Goal: Task Accomplishment & Management: Complete application form

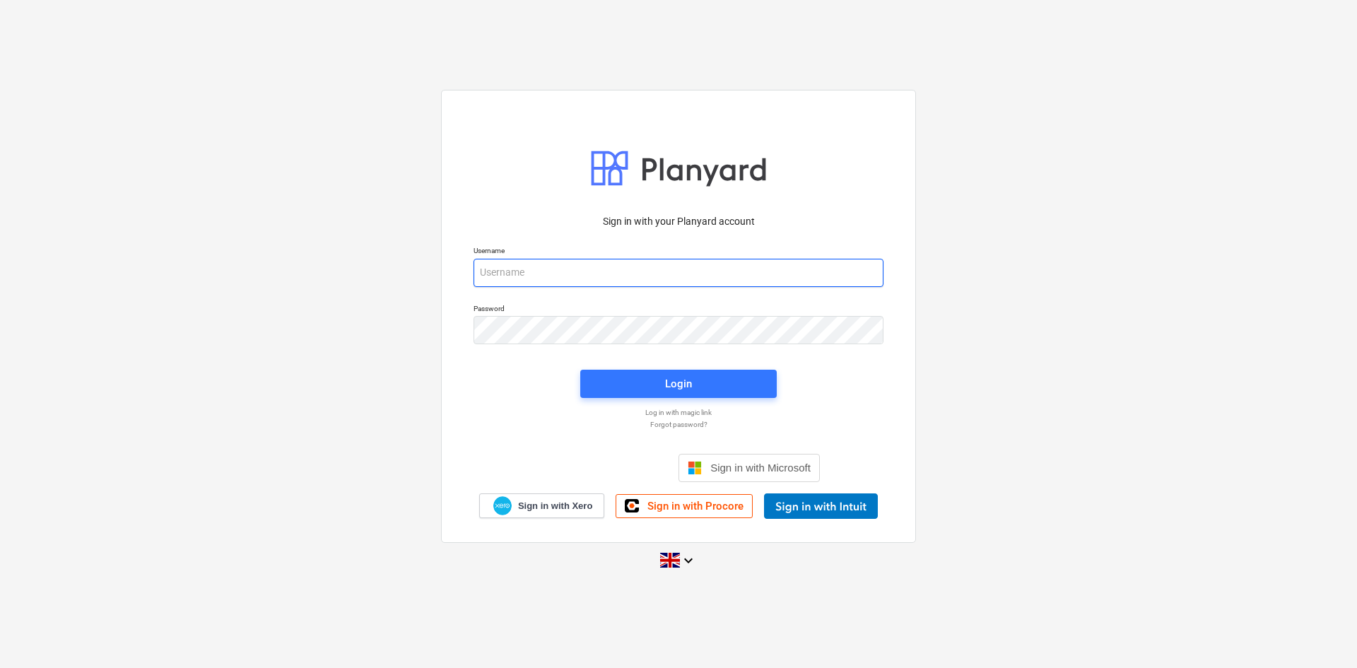
drag, startPoint x: 694, startPoint y: 266, endPoint x: 712, endPoint y: 278, distance: 21.0
click at [694, 266] on input "email" at bounding box center [679, 273] width 410 height 28
type input "[PERSON_NAME][EMAIL_ADDRESS][PERSON_NAME][DOMAIN_NAME]"
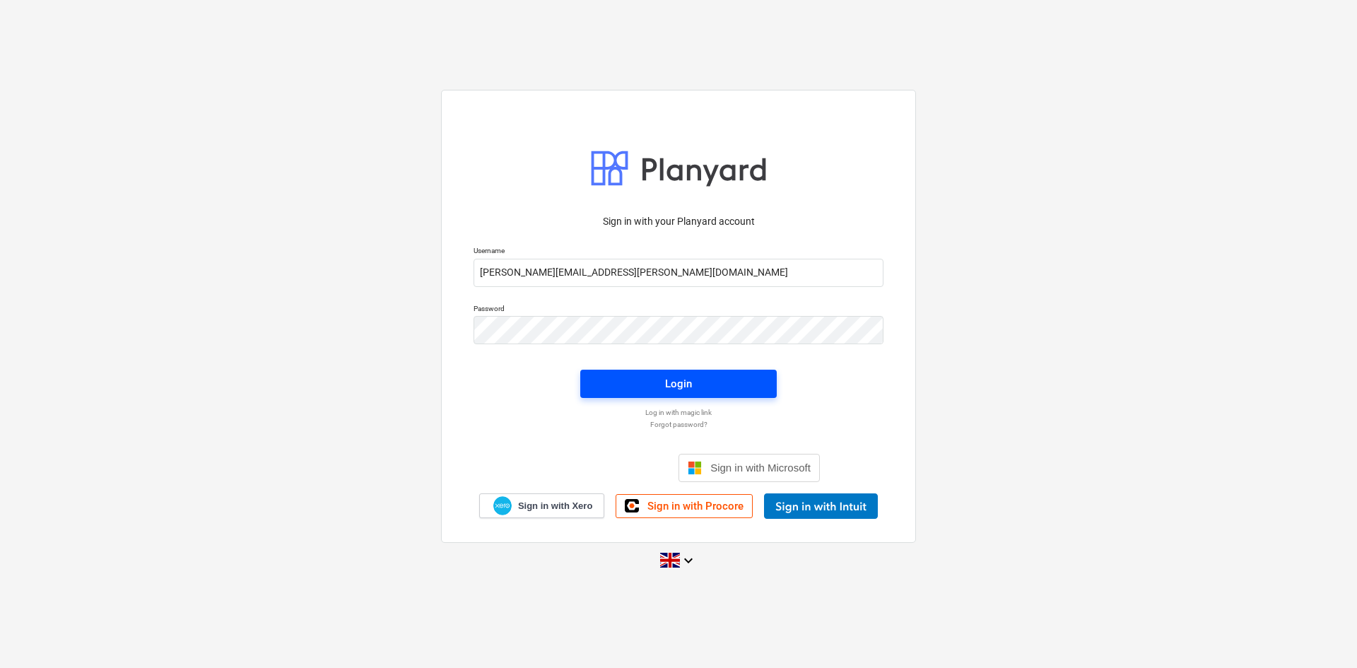
click at [705, 381] on span "Login" at bounding box center [678, 384] width 163 height 18
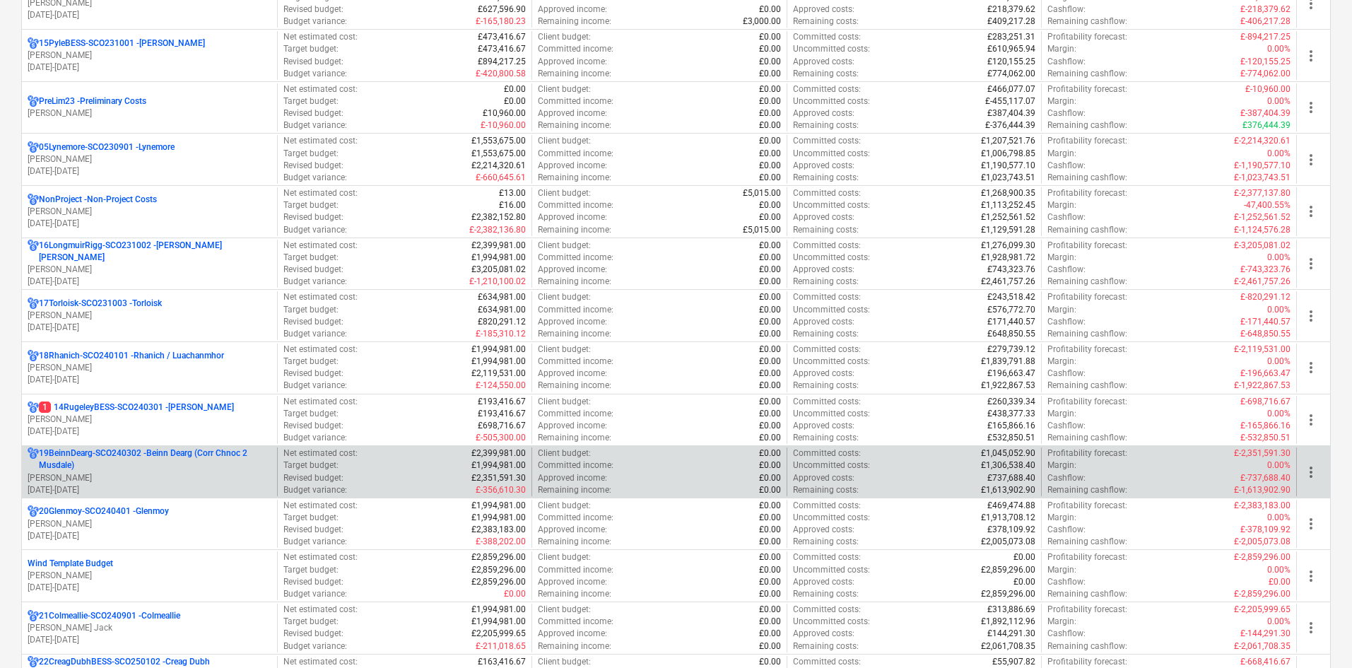
scroll to position [919, 0]
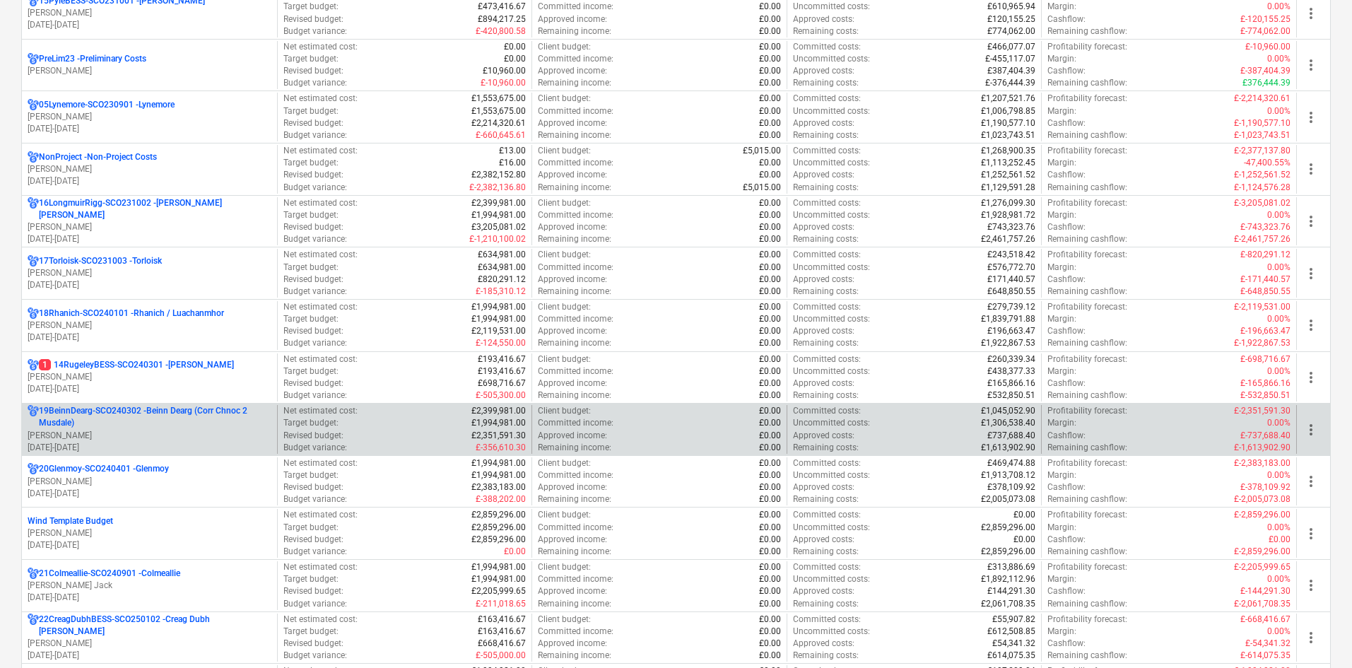
click at [172, 411] on p "19BeinnDearg-SCO240302 - Beinn Dearg (Corr Chnoc 2 Musdale)" at bounding box center [155, 417] width 233 height 24
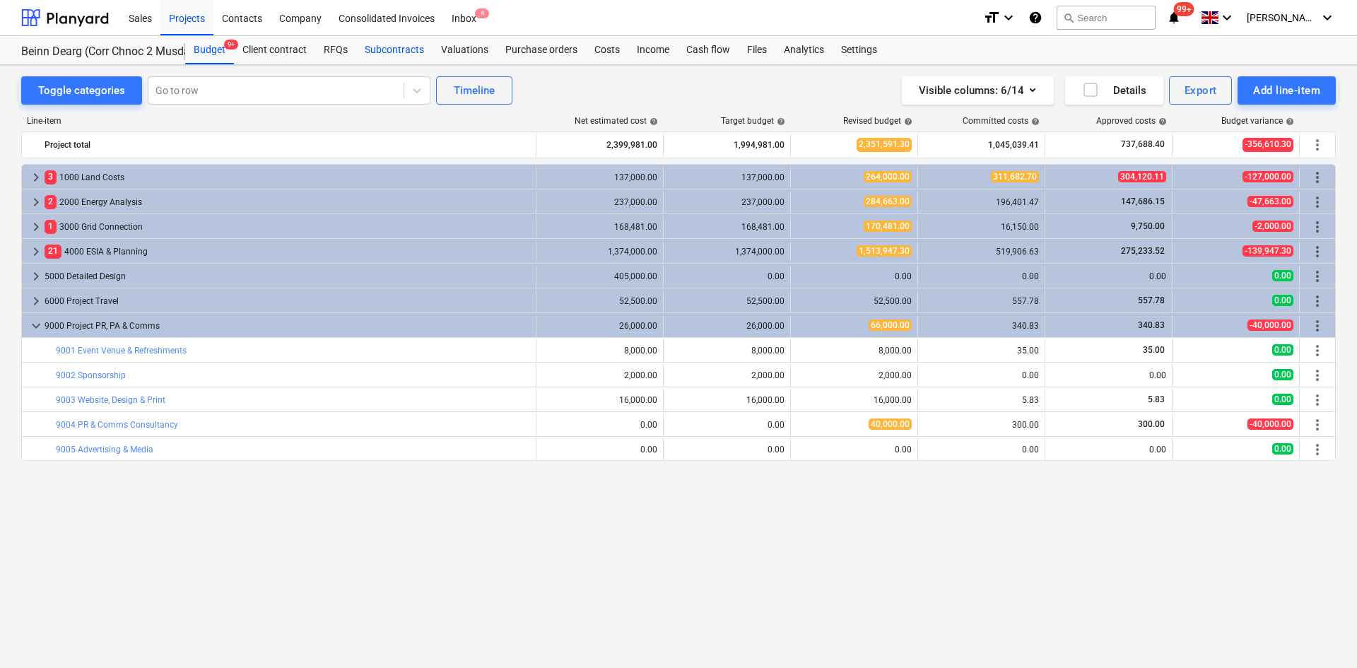
click at [397, 48] on div "Subcontracts" at bounding box center [394, 50] width 76 height 28
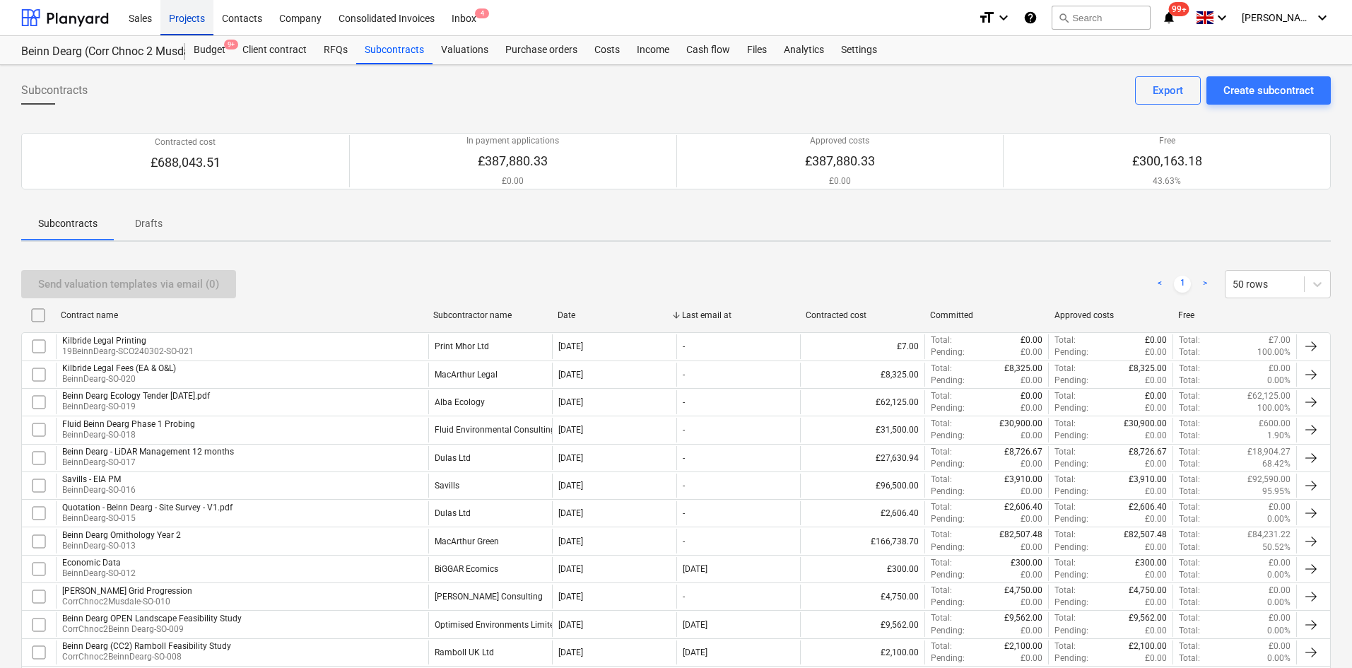
click at [177, 20] on div "Projects" at bounding box center [186, 17] width 53 height 36
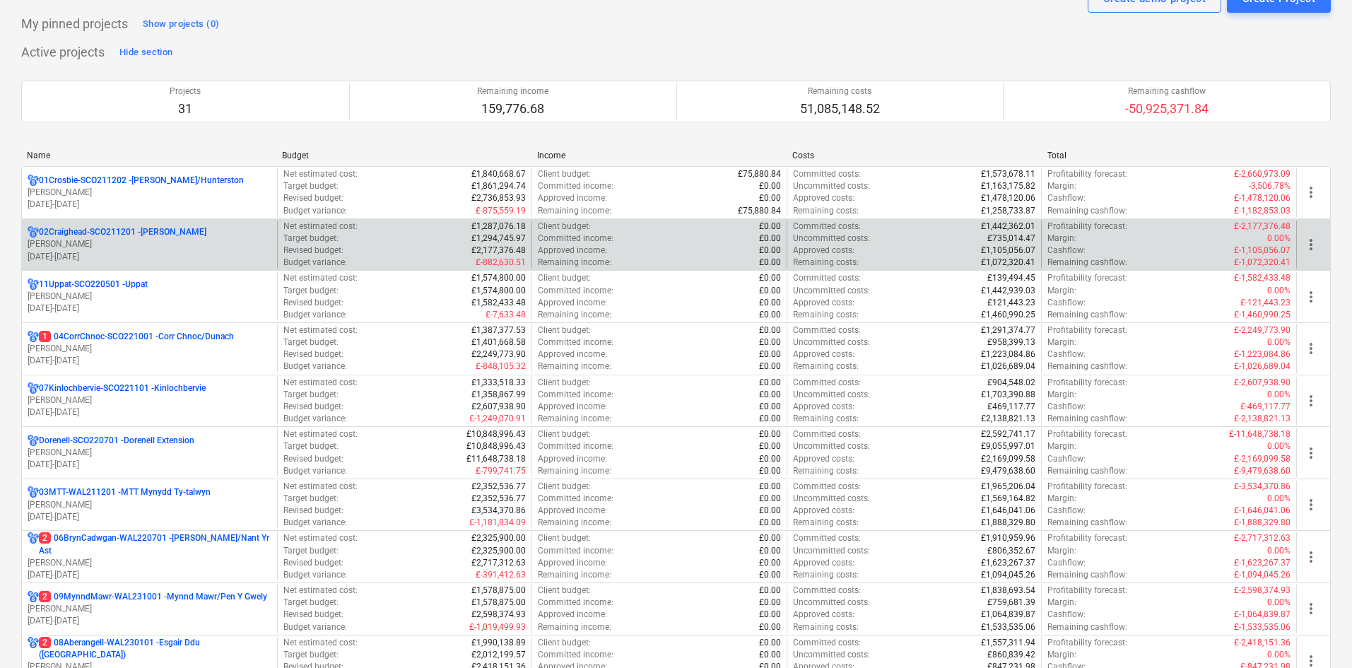
scroll to position [71, 0]
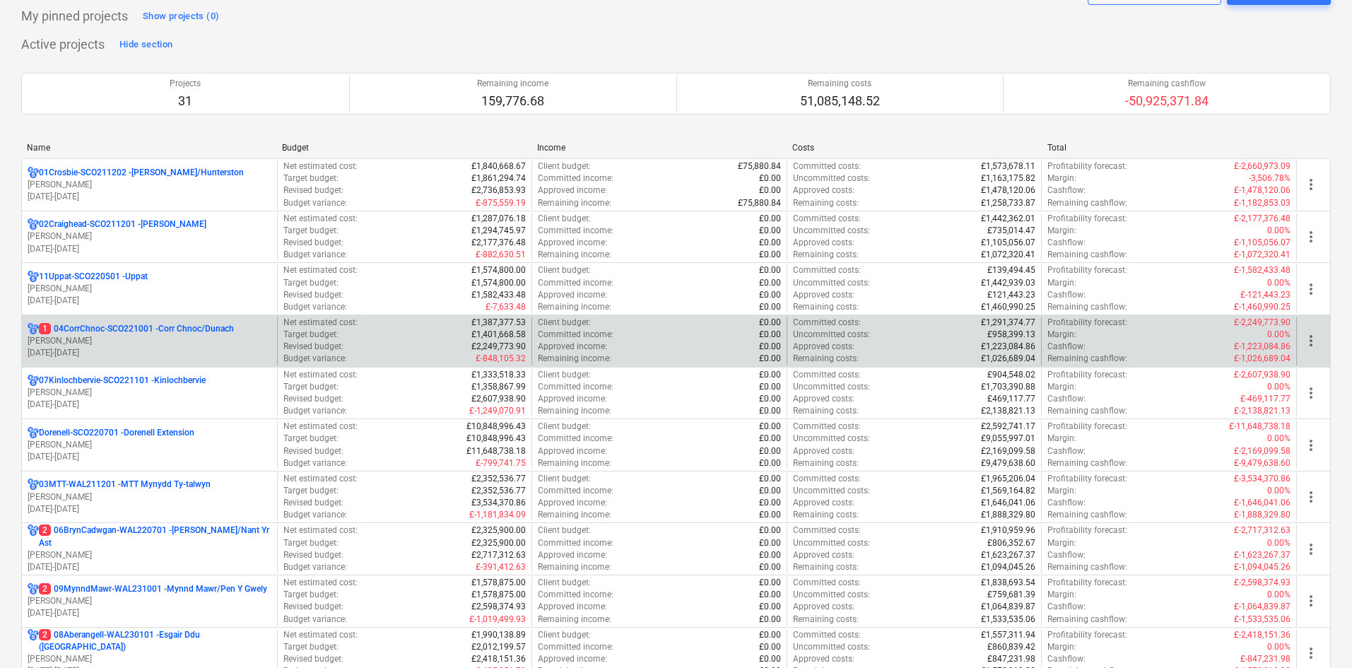
click at [223, 327] on p "1 04CorrChnoc-SCO221001 - Corr Chnoc/Dunach" at bounding box center [136, 329] width 195 height 12
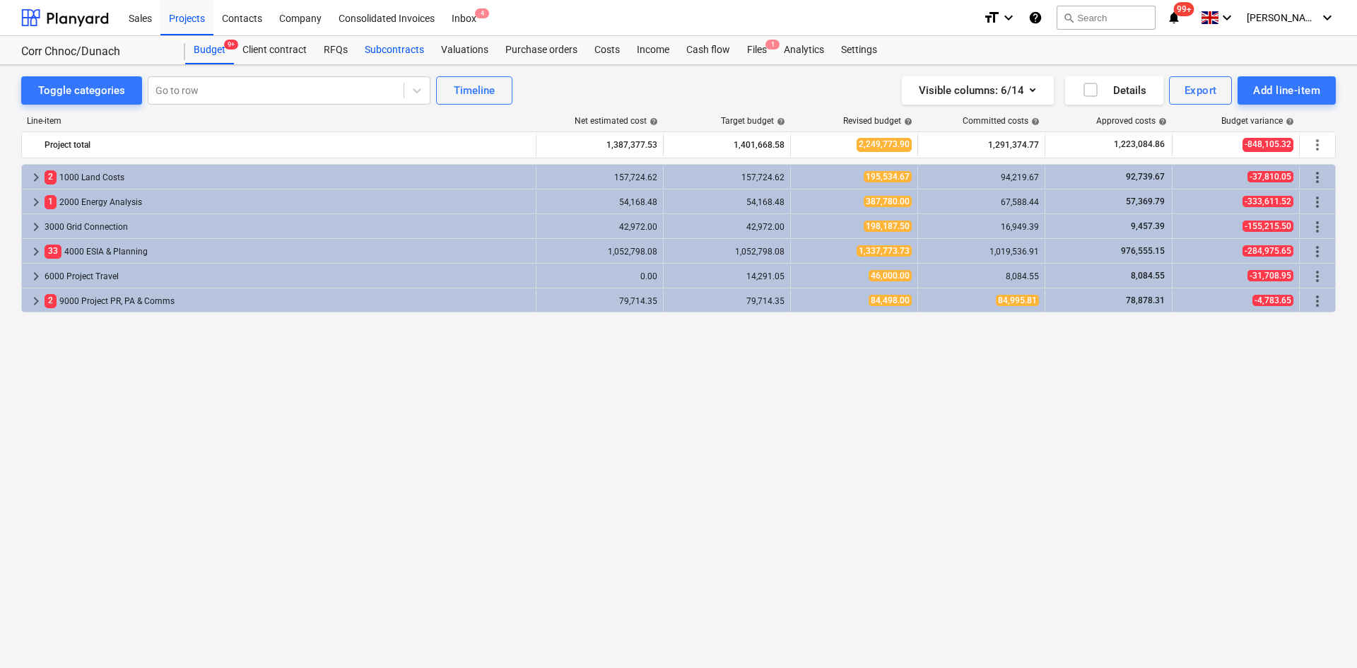
click at [380, 47] on div "Subcontracts" at bounding box center [394, 50] width 76 height 28
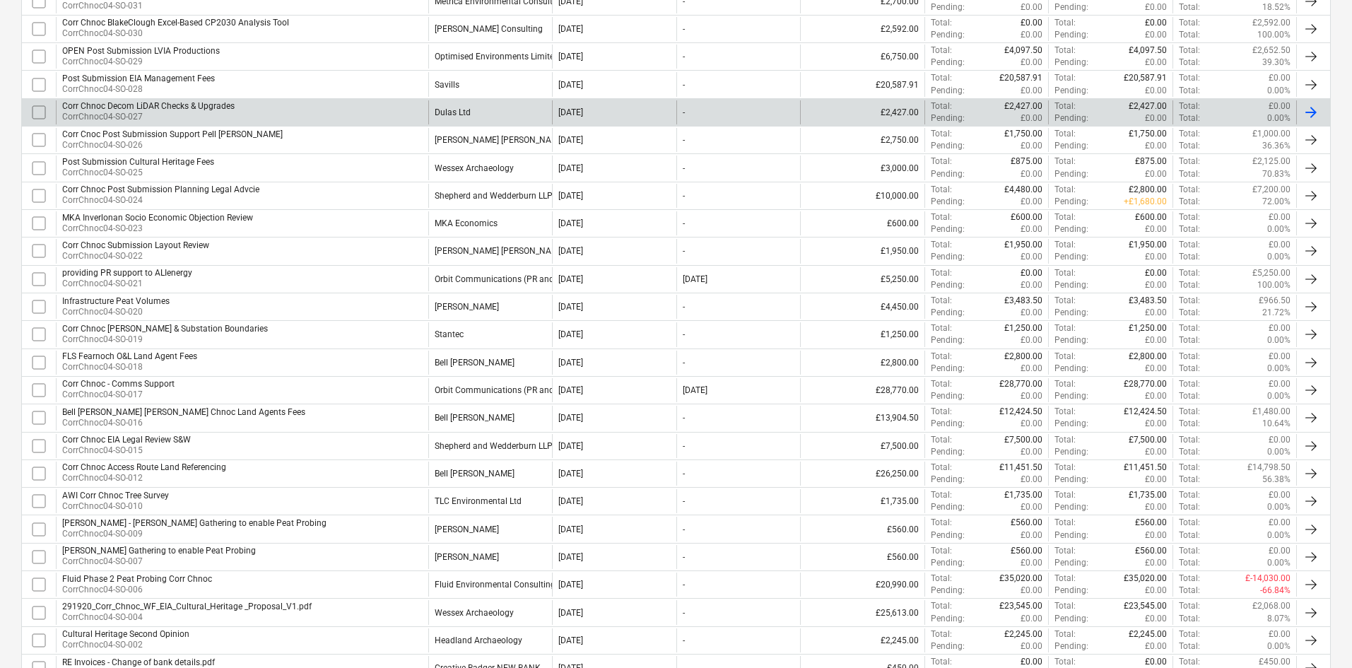
scroll to position [495, 0]
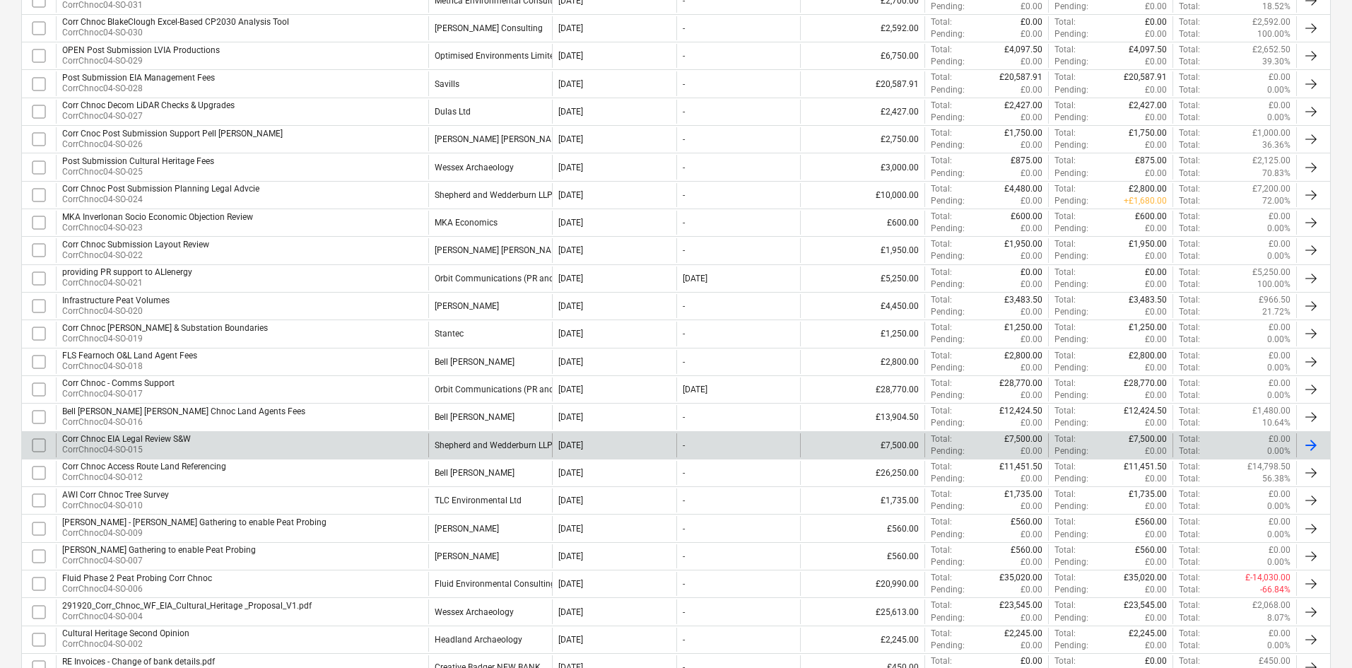
click at [511, 445] on div "Shepherd and Wedderburn LLP" at bounding box center [494, 445] width 118 height 10
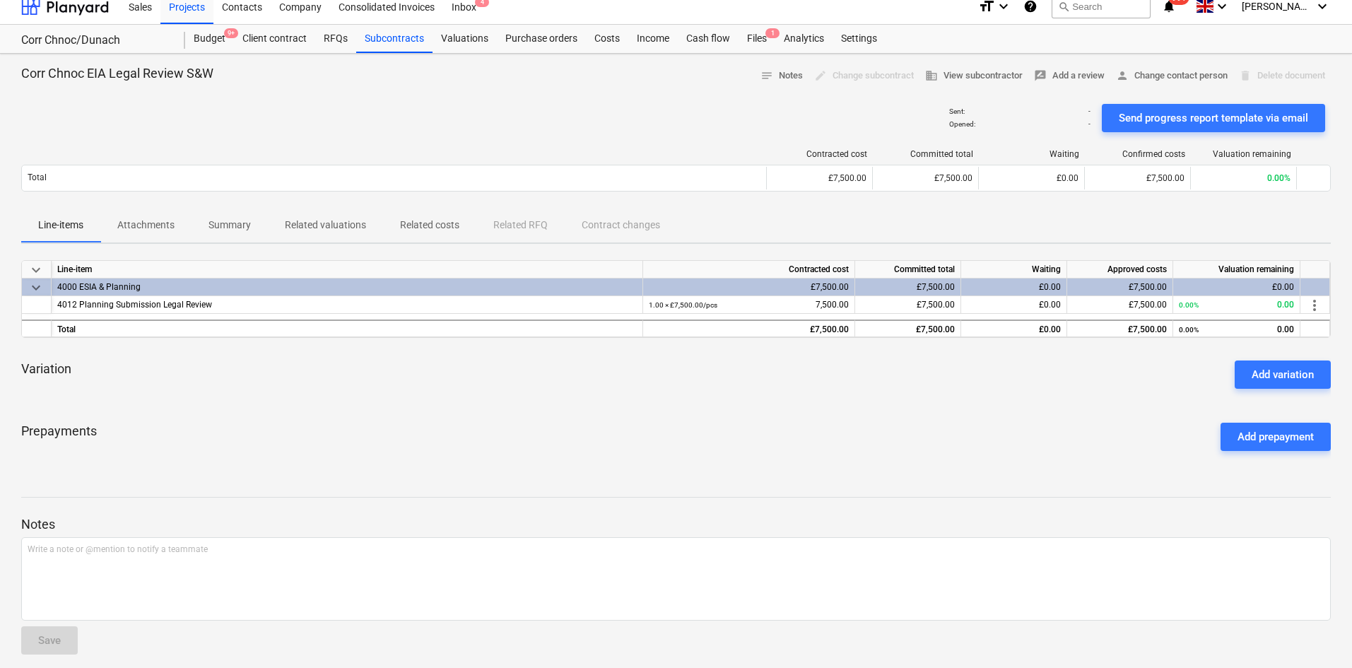
scroll to position [20, 0]
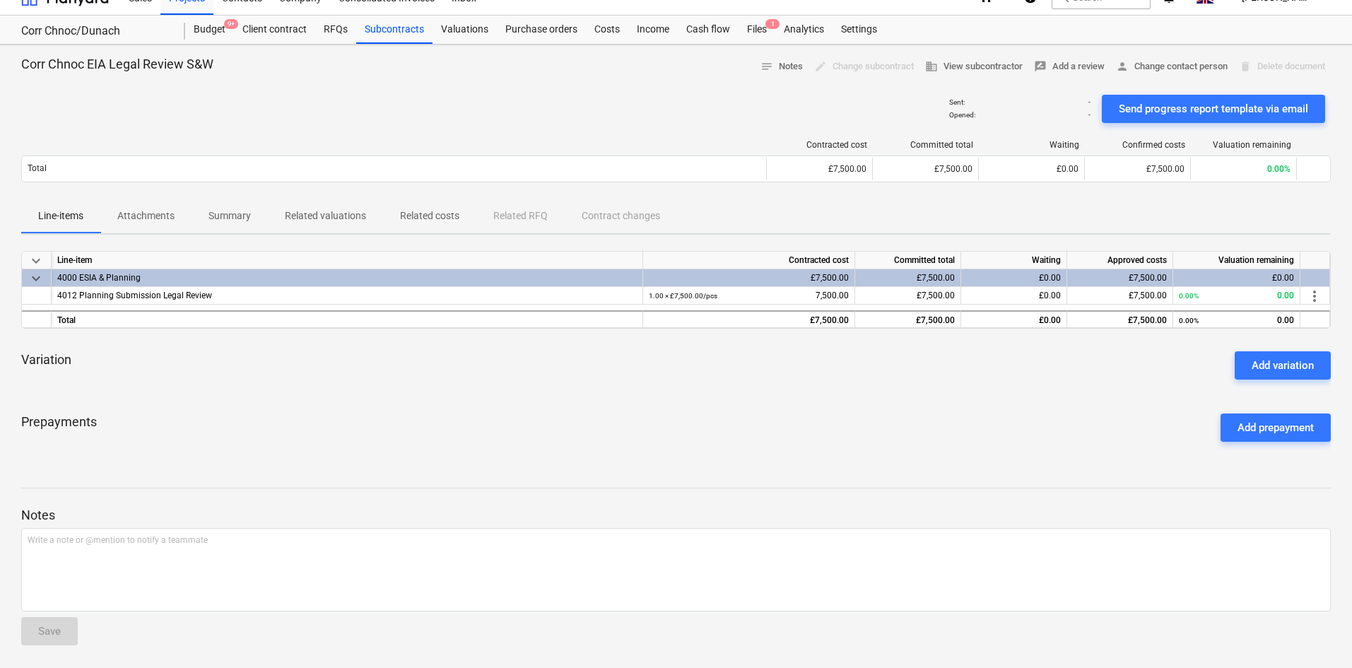
click at [225, 219] on p "Summary" at bounding box center [229, 215] width 42 height 15
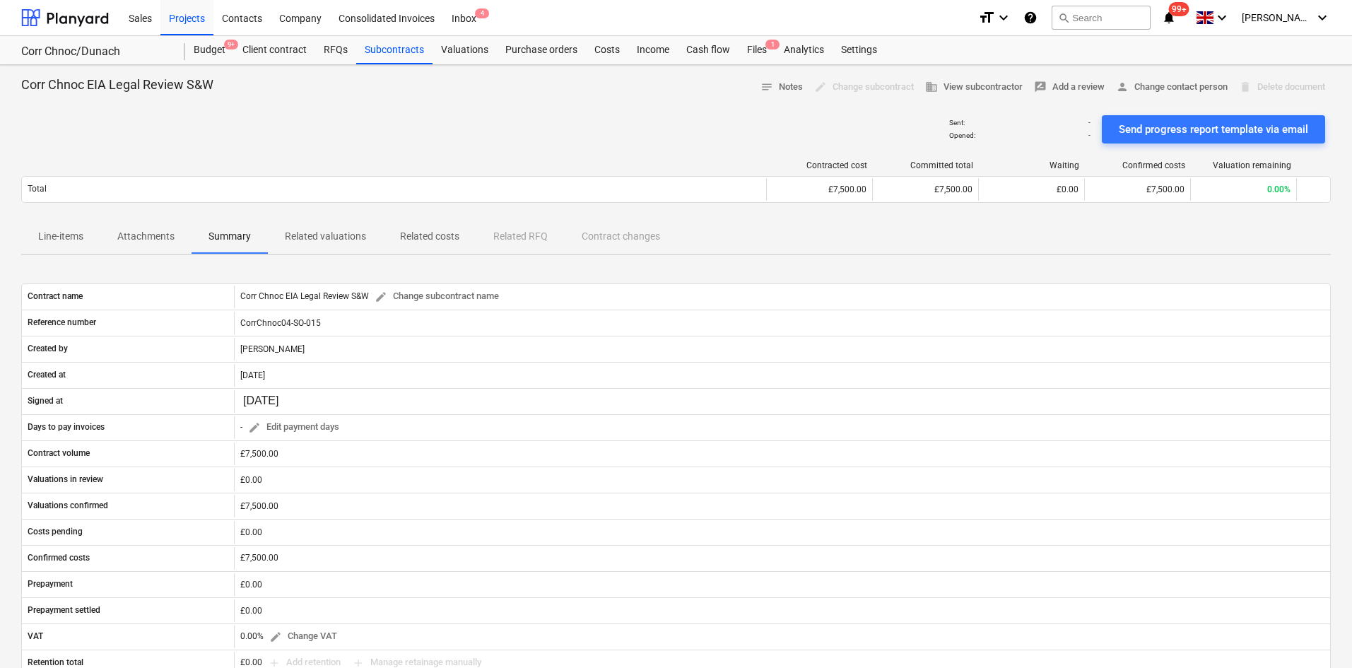
click at [160, 236] on p "Attachments" at bounding box center [145, 236] width 57 height 15
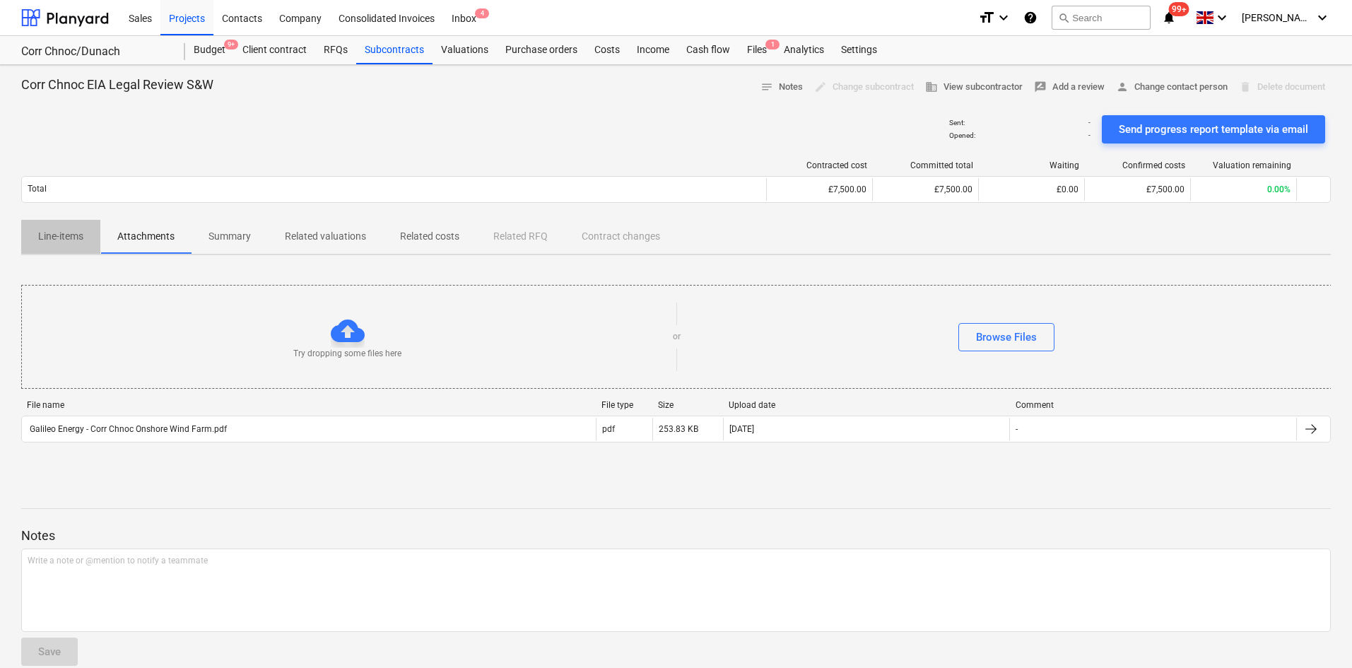
click at [80, 232] on p "Line-items" at bounding box center [60, 236] width 45 height 15
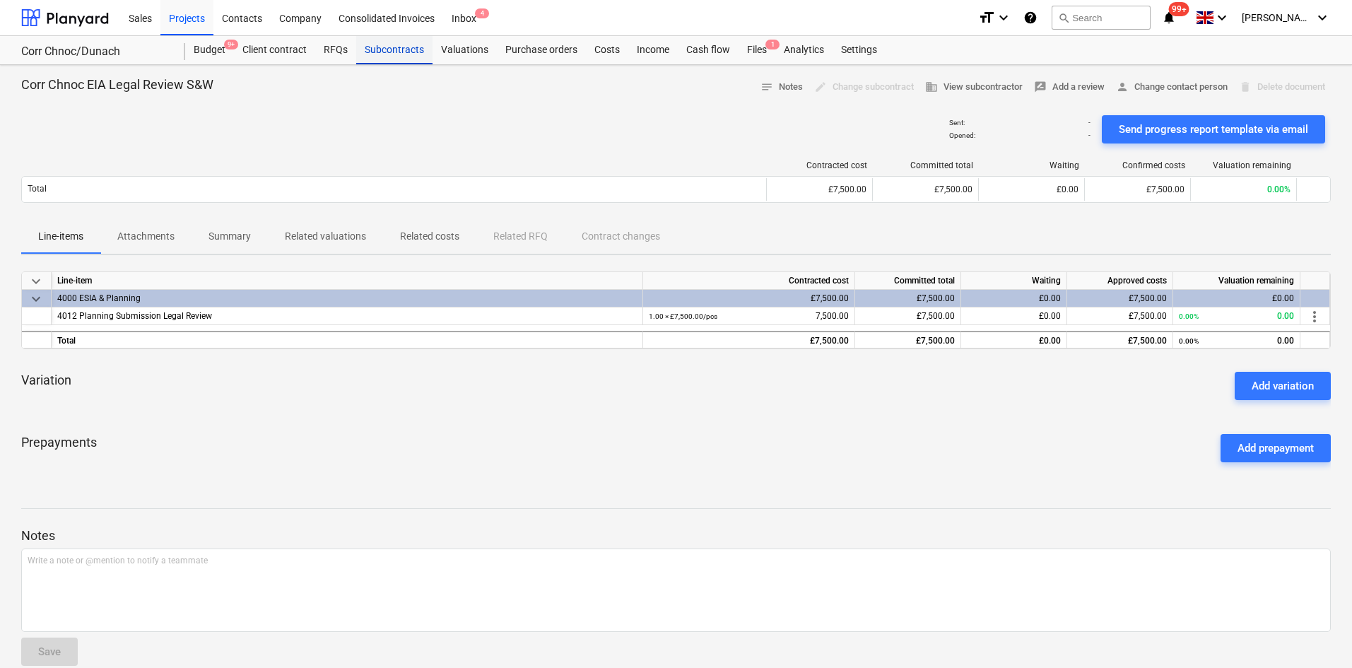
click at [382, 57] on div "Subcontracts" at bounding box center [394, 50] width 76 height 28
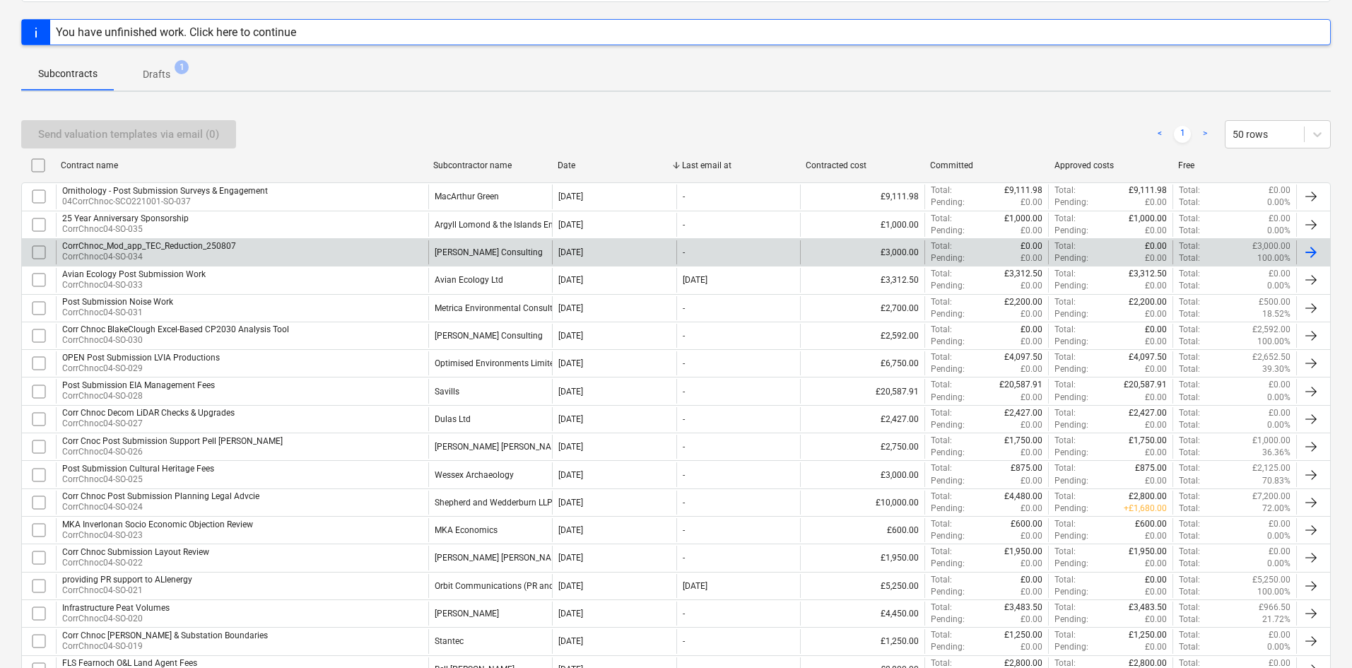
scroll to position [212, 0]
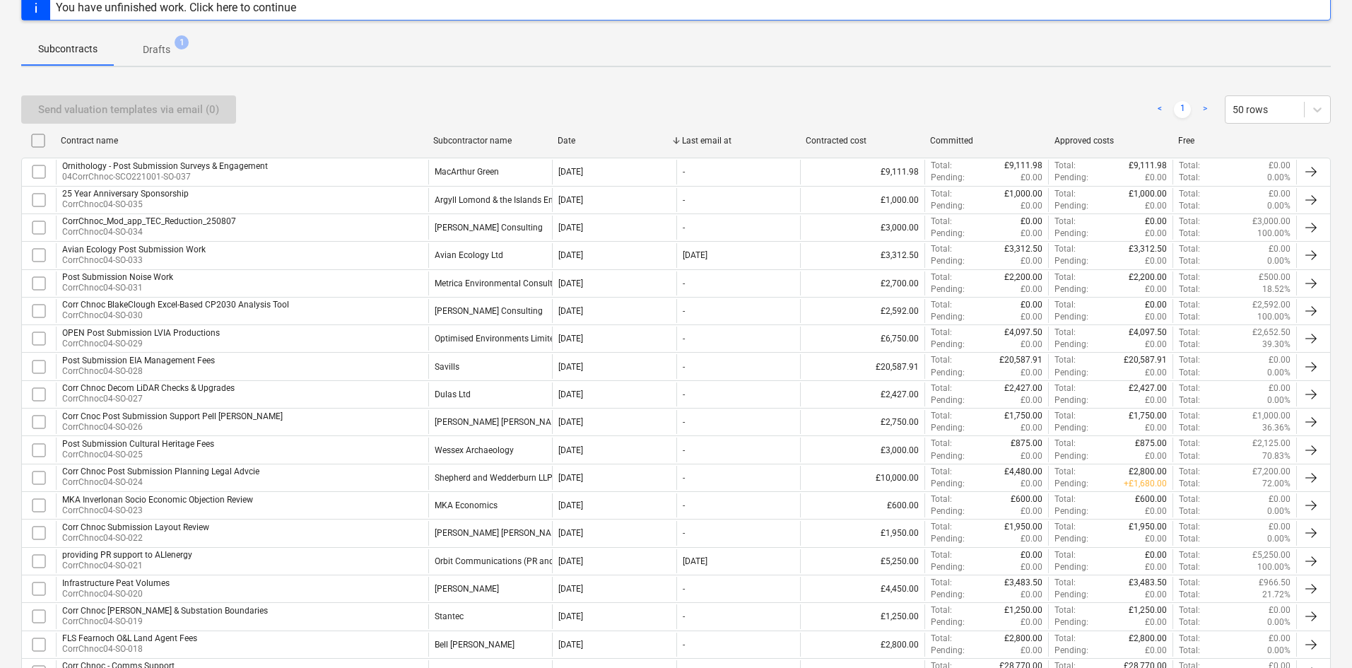
click at [466, 476] on div "Shepherd and Wedderburn LLP" at bounding box center [494, 478] width 118 height 10
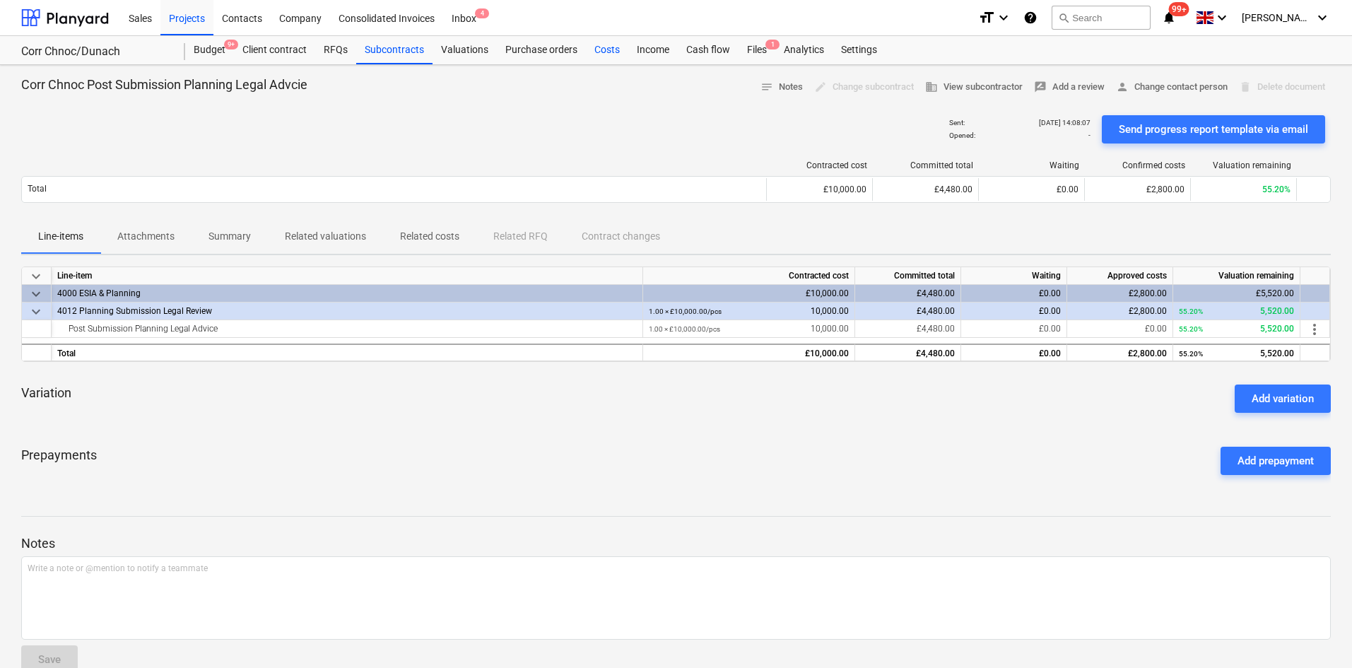
click at [599, 45] on div "Costs" at bounding box center [607, 50] width 42 height 28
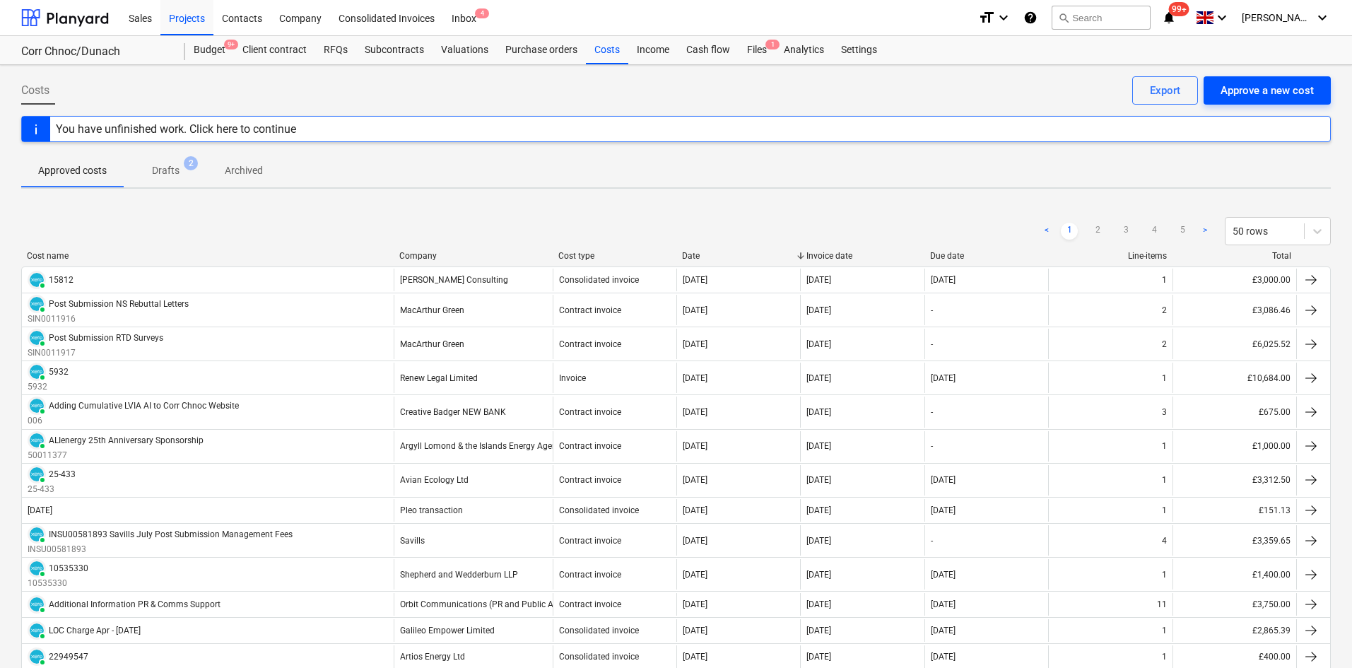
click at [1252, 95] on div "Approve a new cost" at bounding box center [1267, 90] width 93 height 18
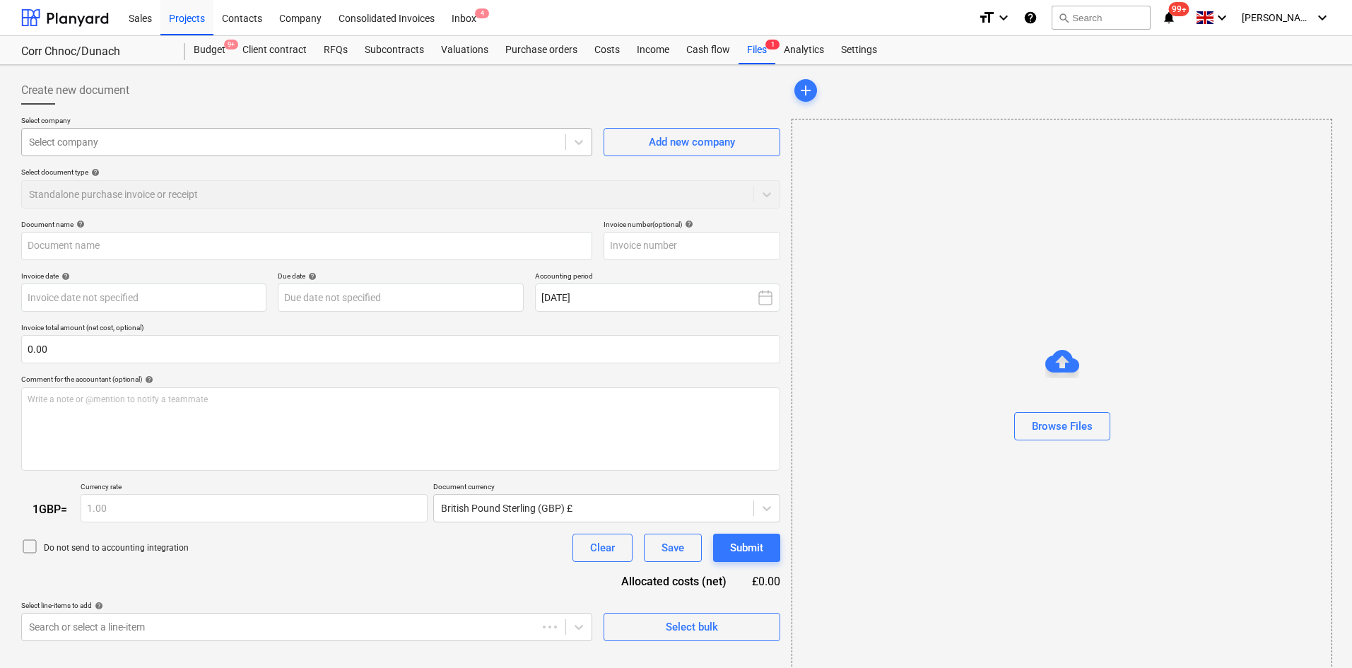
click at [156, 141] on div at bounding box center [293, 142] width 529 height 14
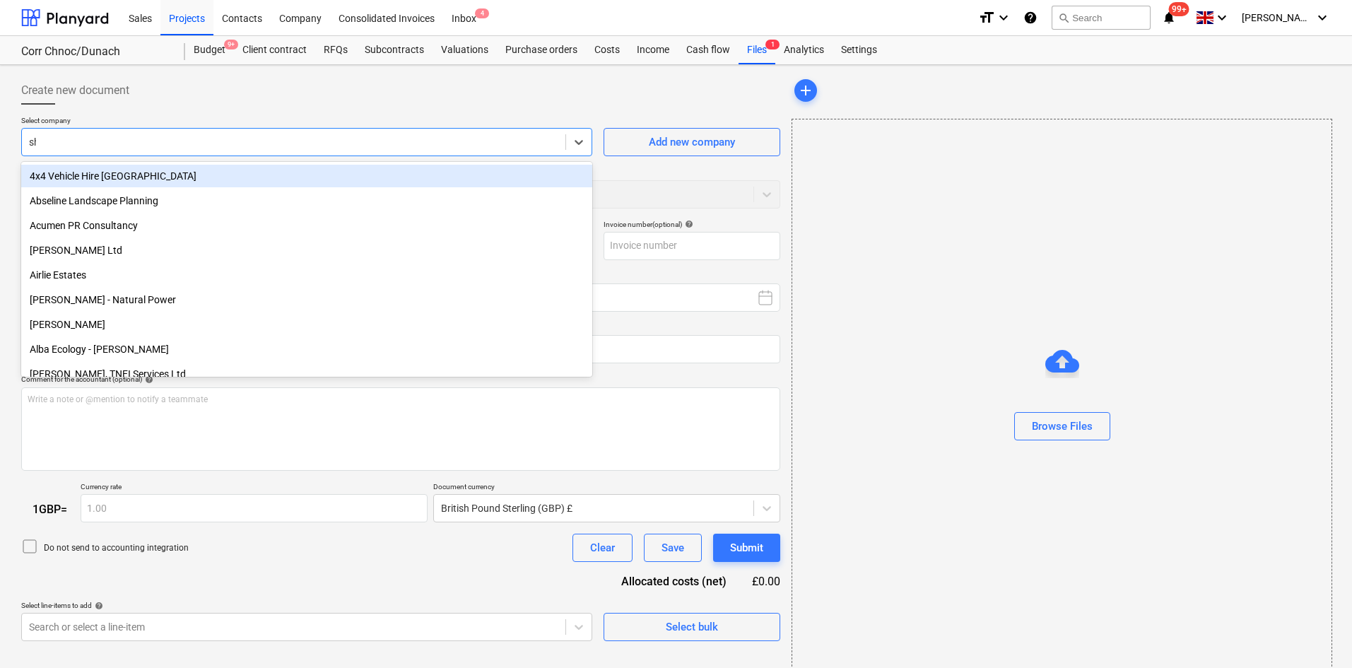
type input "she"
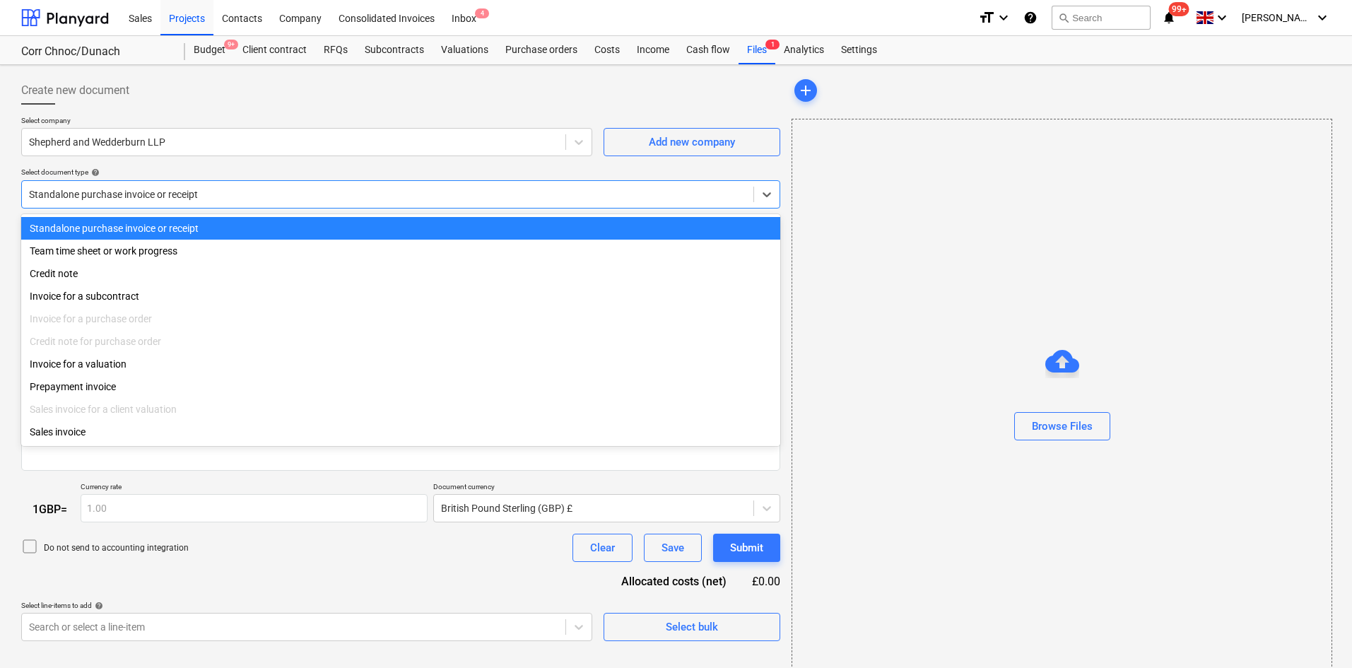
click at [217, 189] on div at bounding box center [387, 194] width 717 height 14
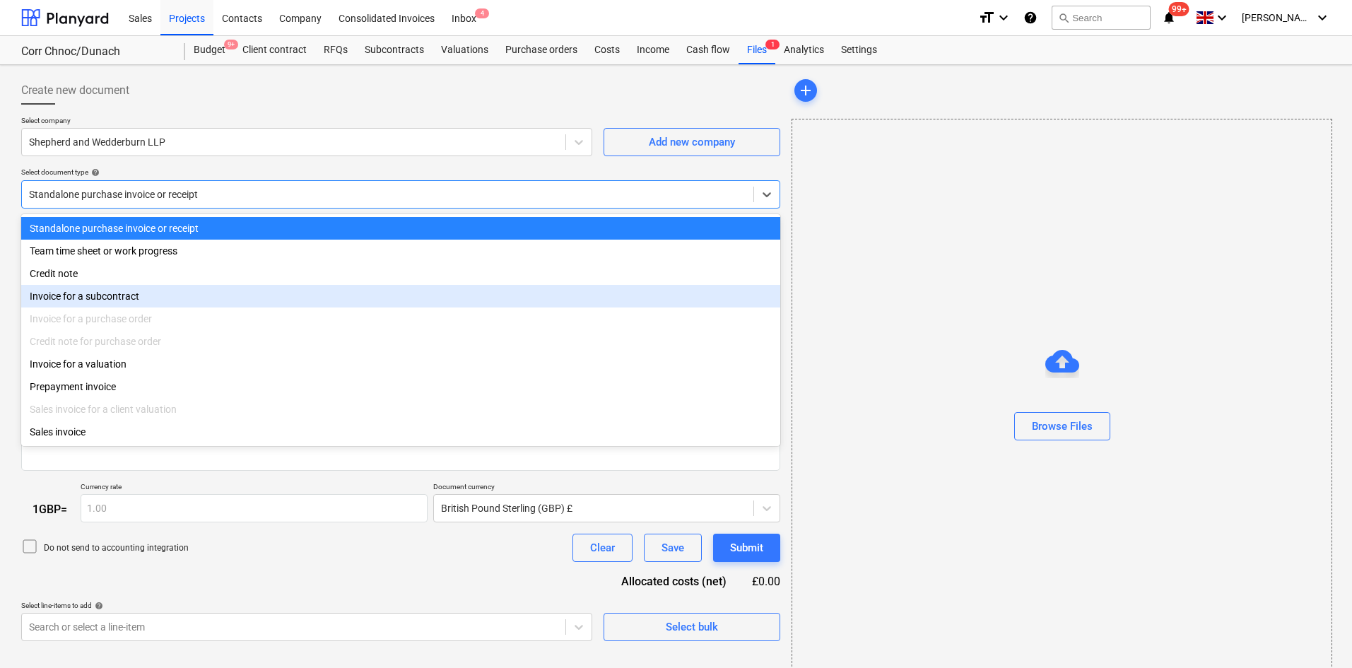
click at [184, 288] on div "Invoice for a subcontract" at bounding box center [400, 296] width 759 height 23
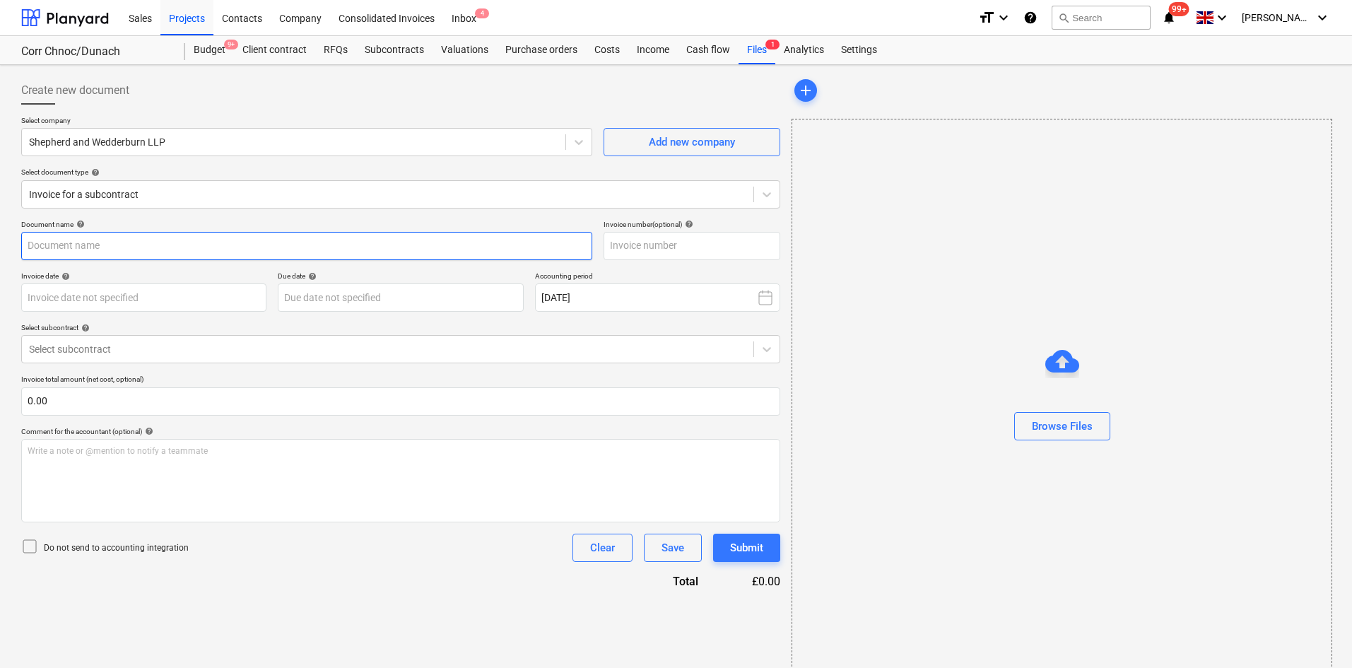
click at [156, 247] on input "text" at bounding box center [306, 246] width 571 height 28
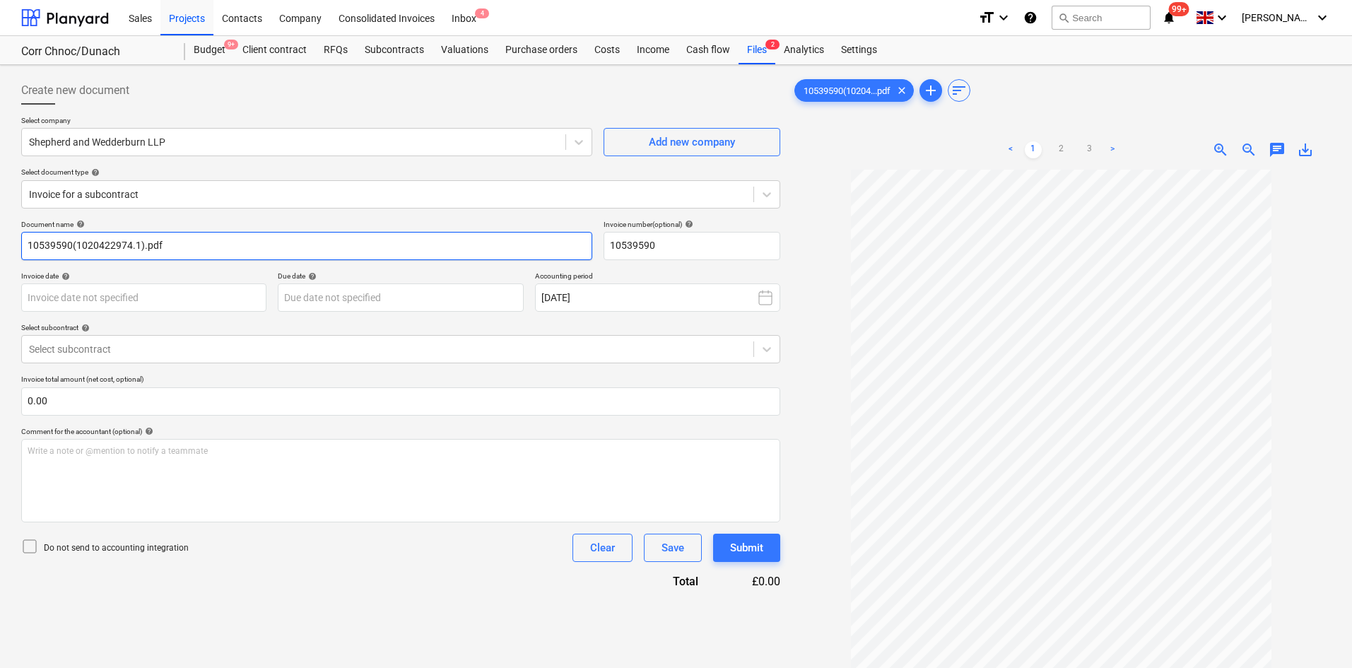
type input "10539590"
drag, startPoint x: 114, startPoint y: 242, endPoint x: -53, endPoint y: 236, distance: 167.6
click at [0, 236] on html "Sales Projects Contacts Company Consolidated Invoices Inbox 4 format_size keybo…" at bounding box center [676, 334] width 1352 height 668
type input "Corr Chnoc Post Submission Legal Advice (ABC objection options)"
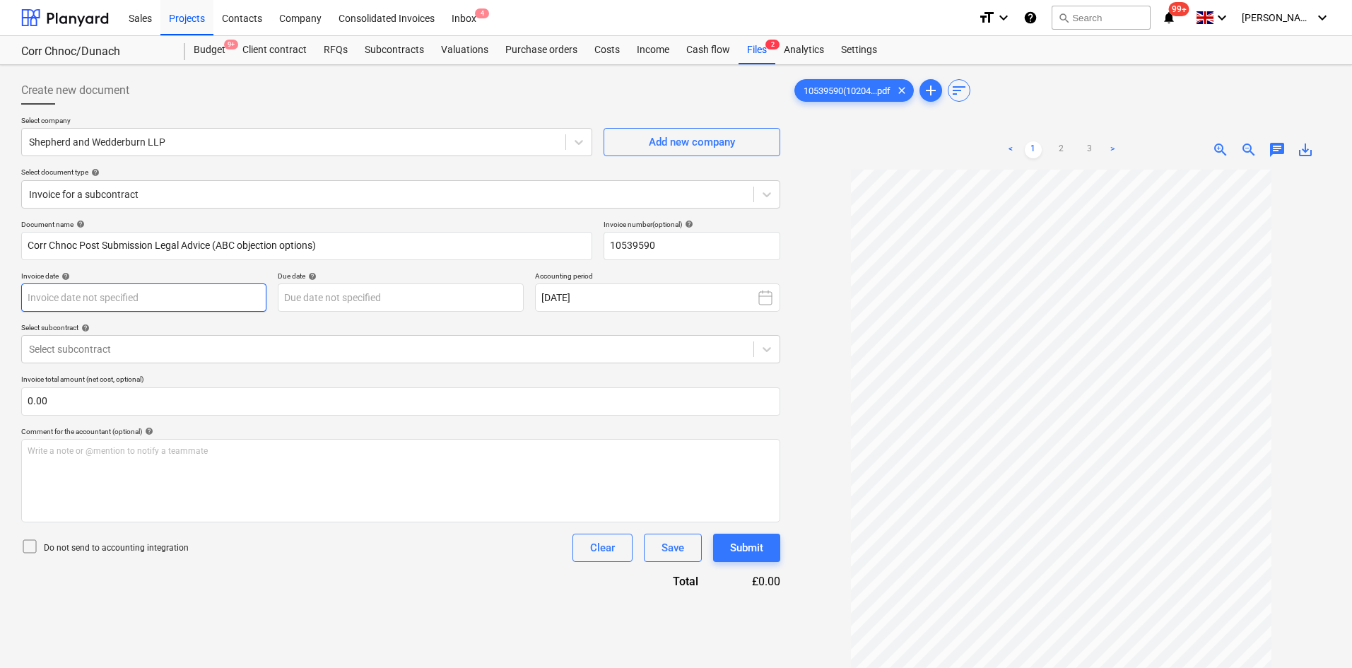
click at [185, 288] on body "Sales Projects Contacts Company Consolidated Invoices Inbox 4 format_size keybo…" at bounding box center [676, 334] width 1352 height 668
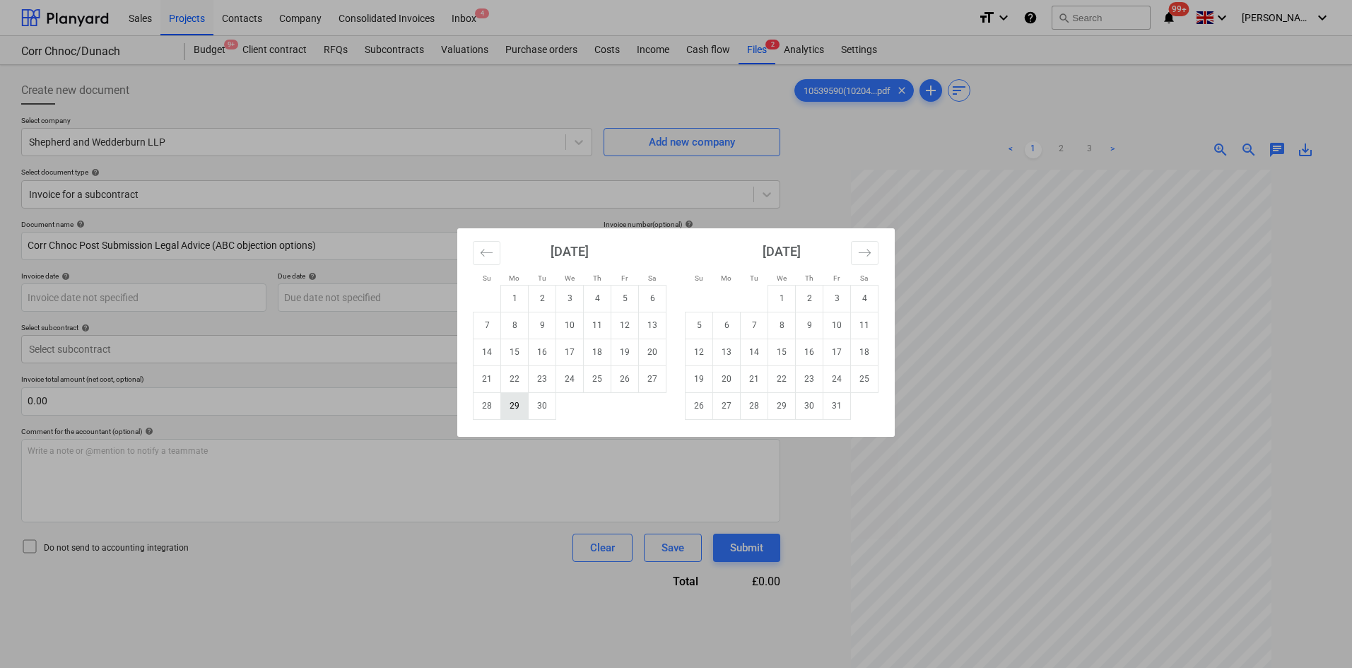
click at [516, 408] on td "29" at bounding box center [515, 405] width 28 height 27
type input "[DATE]"
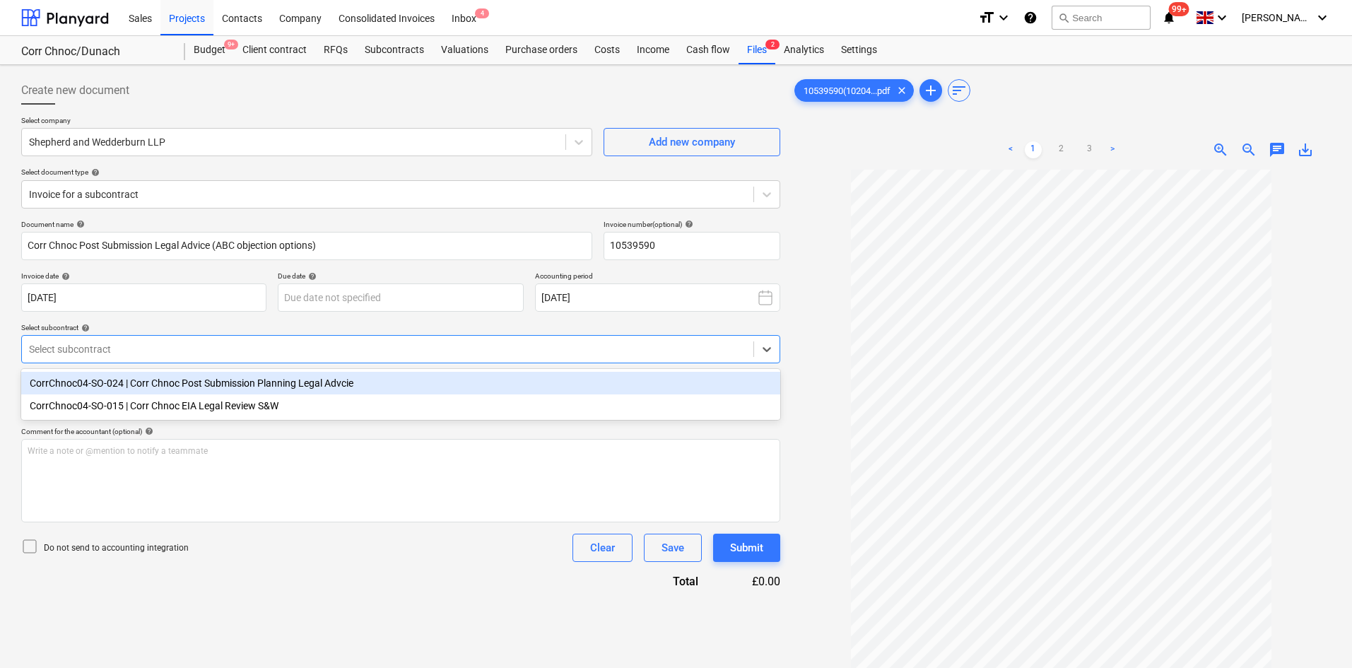
click at [237, 353] on div at bounding box center [387, 349] width 717 height 14
click at [321, 382] on div "CorrChnoc04-SO-024 | Corr Chnoc Post Submission Planning Legal Advcie" at bounding box center [400, 383] width 759 height 23
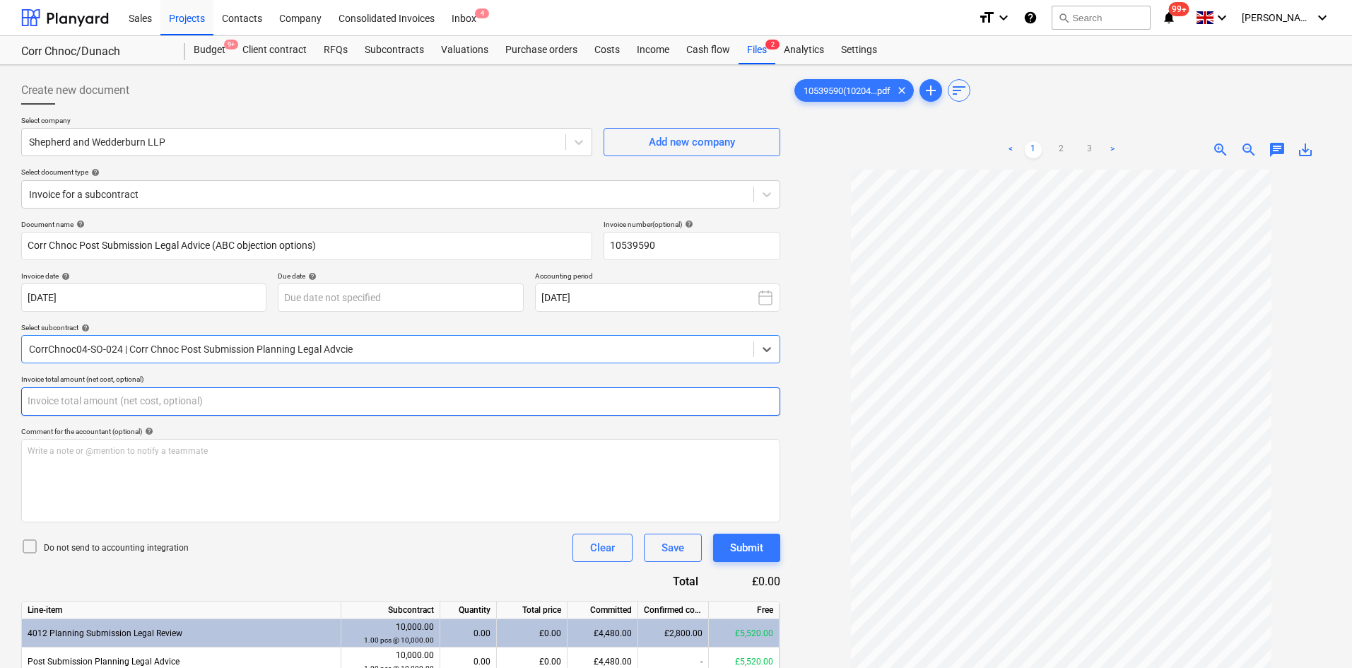
click at [201, 402] on input "text" at bounding box center [400, 401] width 759 height 28
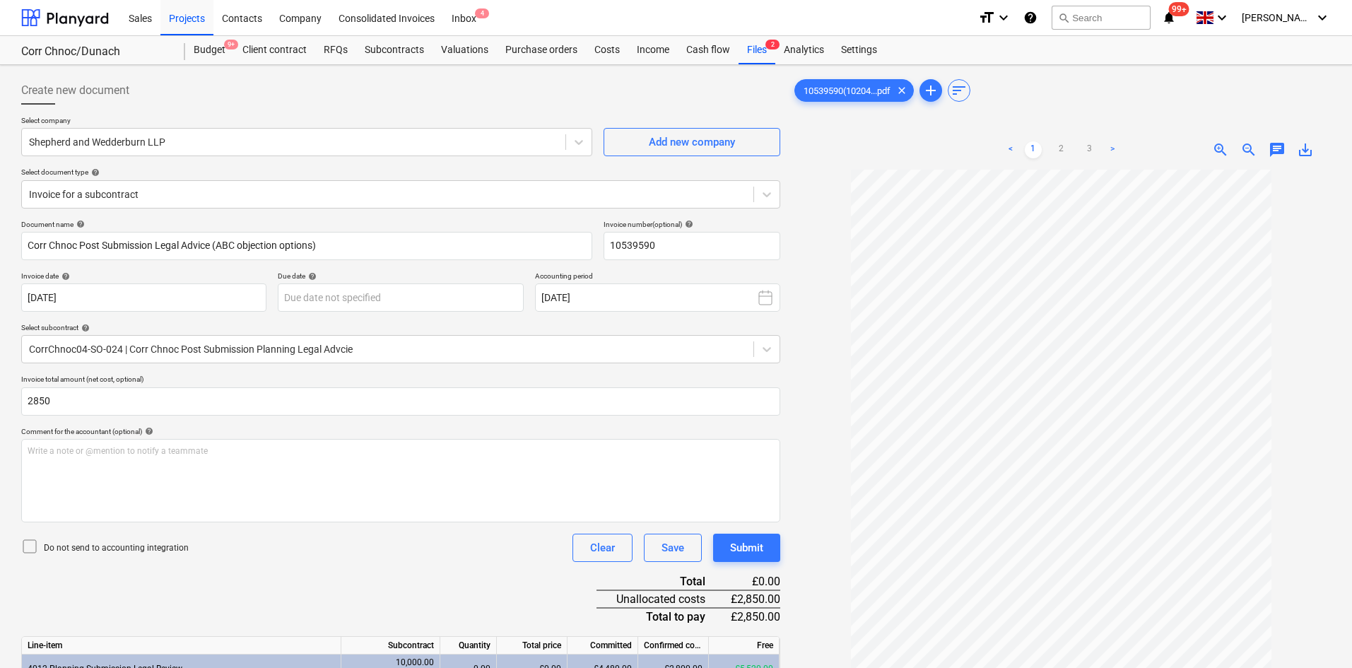
type input "2,850.00"
click at [289, 547] on div "Do not send to accounting integration Clear Save Submit" at bounding box center [400, 548] width 759 height 28
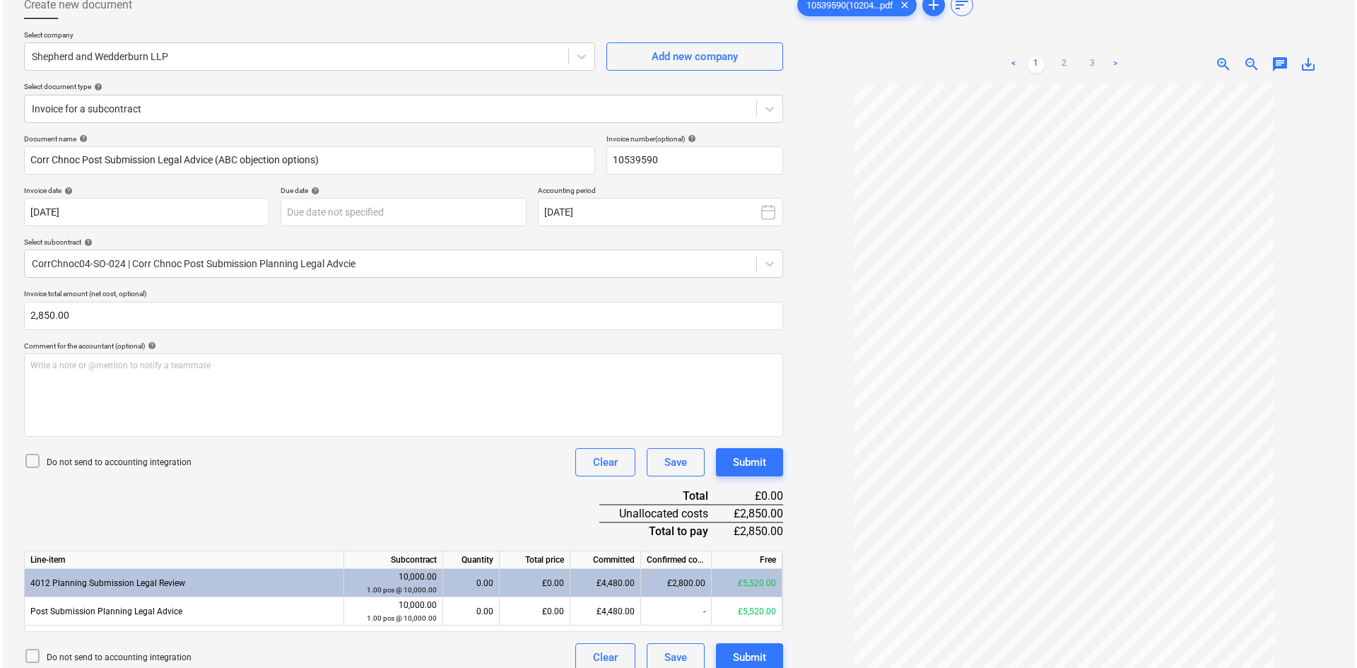
scroll to position [141, 0]
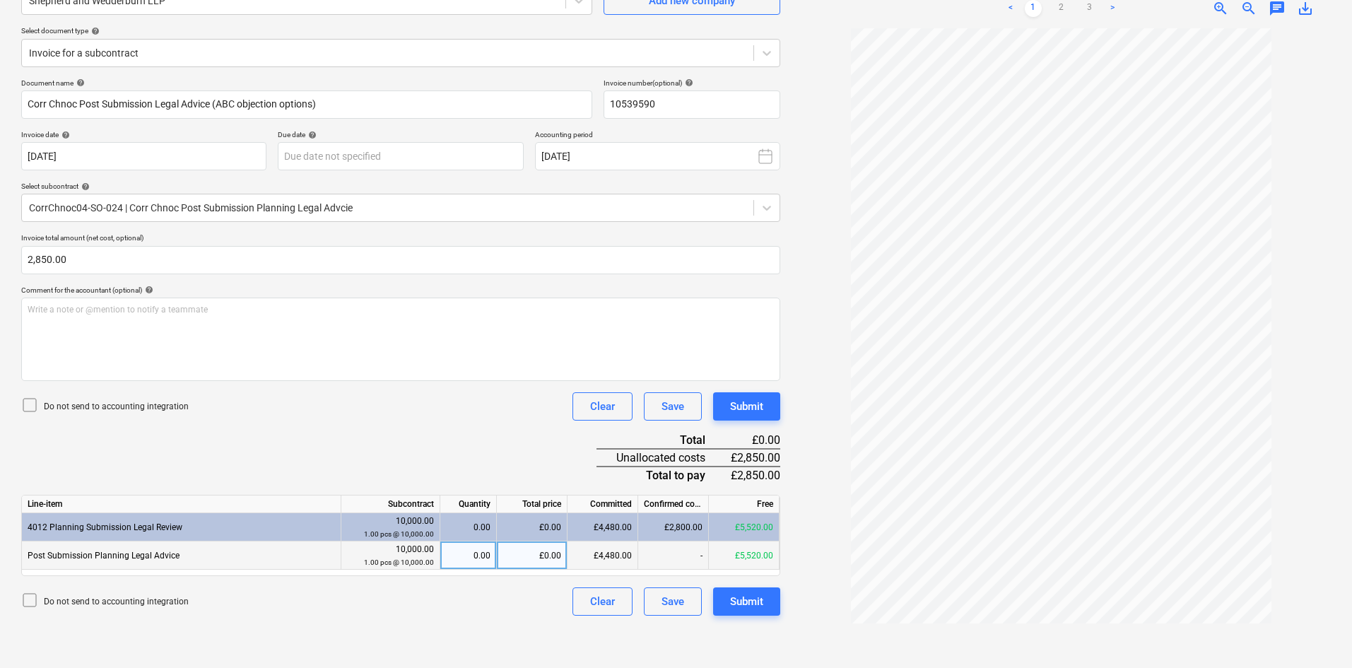
click at [524, 554] on div "£0.00" at bounding box center [532, 555] width 71 height 28
type input "2850"
click at [500, 470] on div "Document name help Corr Chnoc Post Submission Legal Advice (ABC objection optio…" at bounding box center [400, 346] width 759 height 537
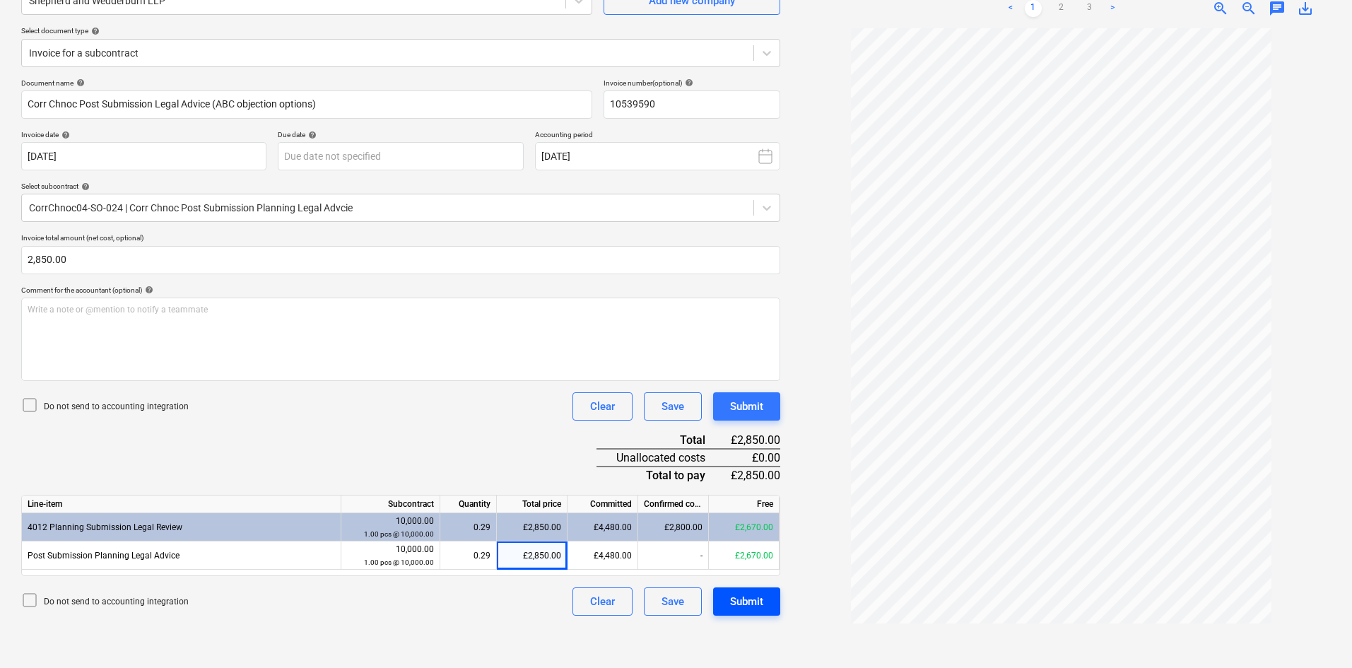
click at [746, 608] on div "Submit" at bounding box center [746, 601] width 33 height 18
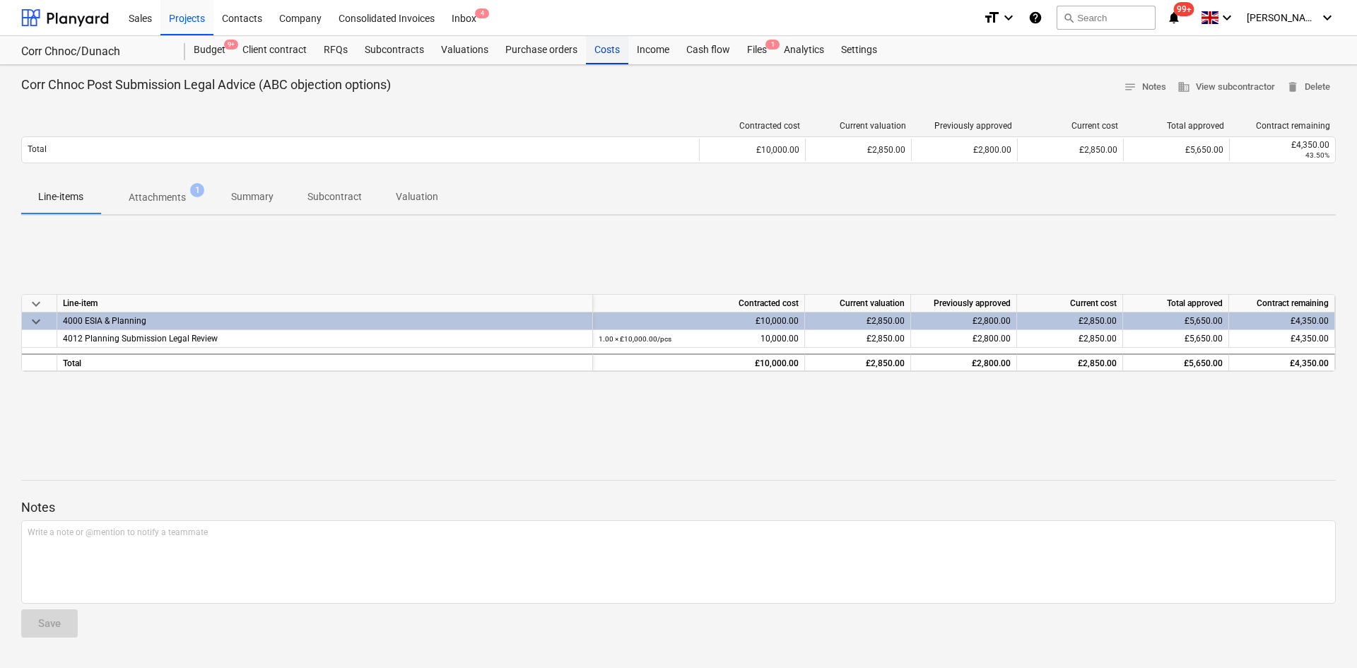
click at [605, 50] on div "Costs" at bounding box center [607, 50] width 42 height 28
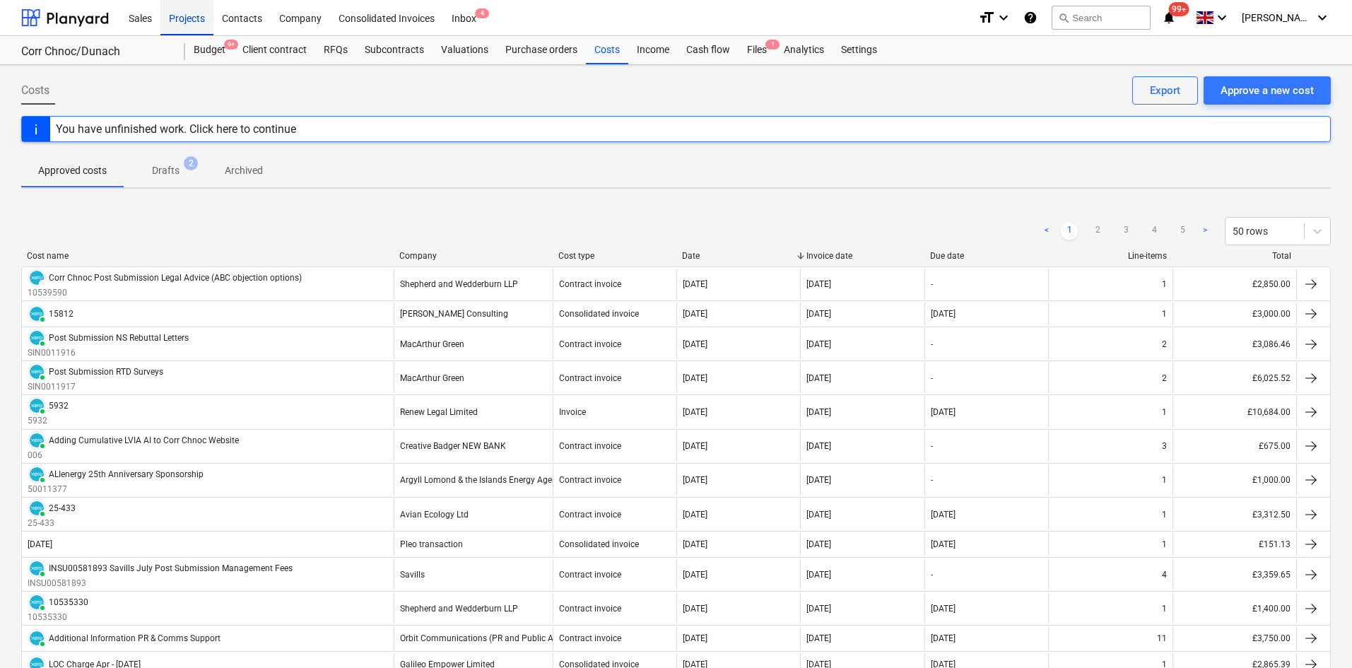
click at [191, 8] on div "Projects" at bounding box center [186, 17] width 53 height 36
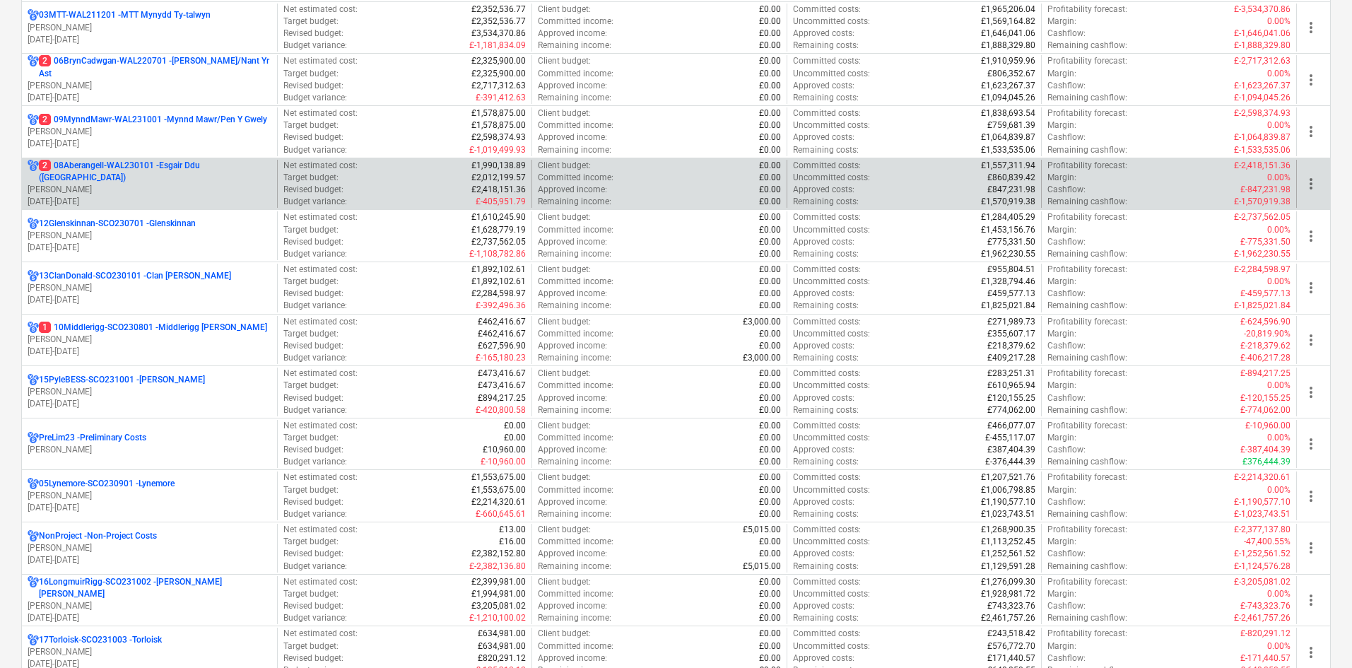
scroll to position [707, 0]
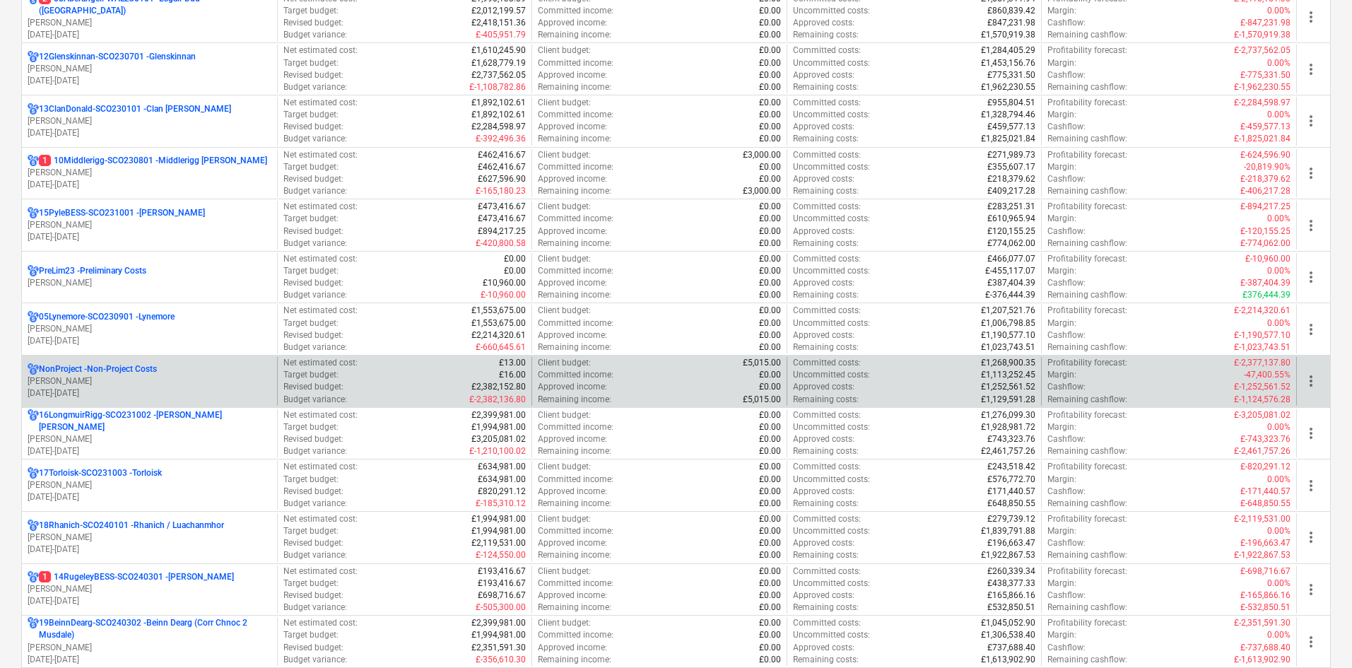
click at [141, 379] on p "[PERSON_NAME]" at bounding box center [150, 381] width 244 height 12
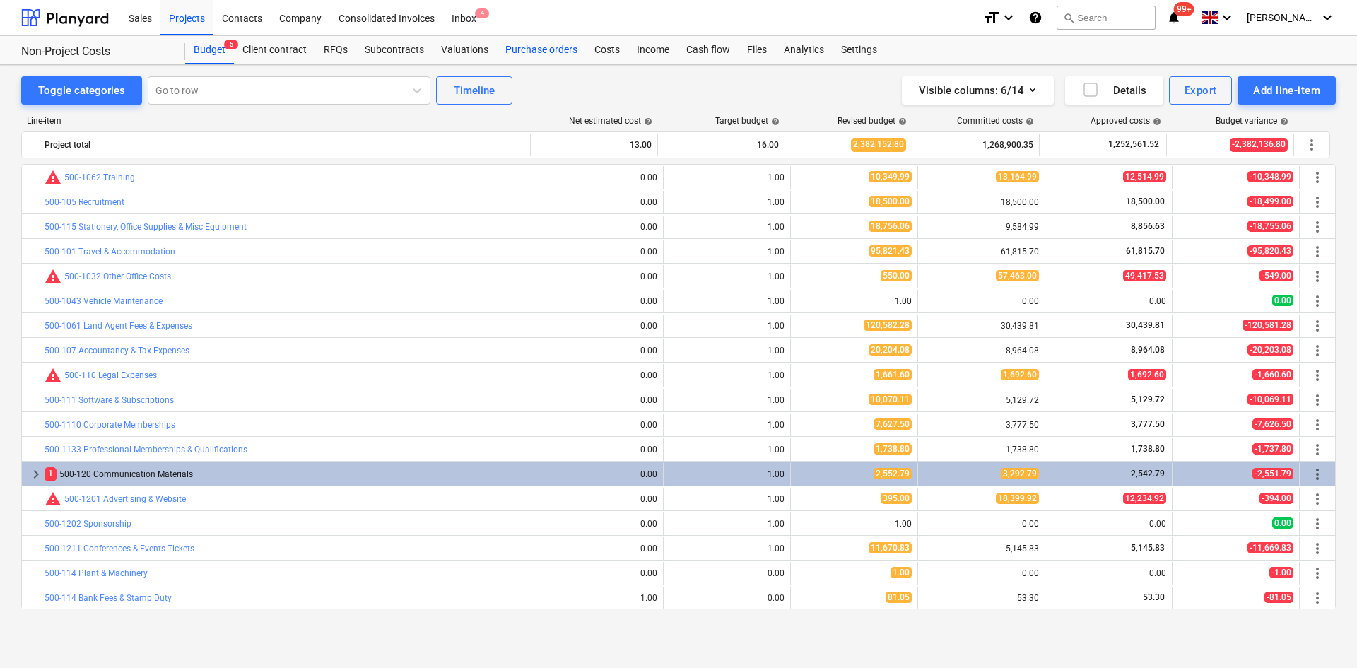
click at [531, 47] on div "Purchase orders" at bounding box center [541, 50] width 89 height 28
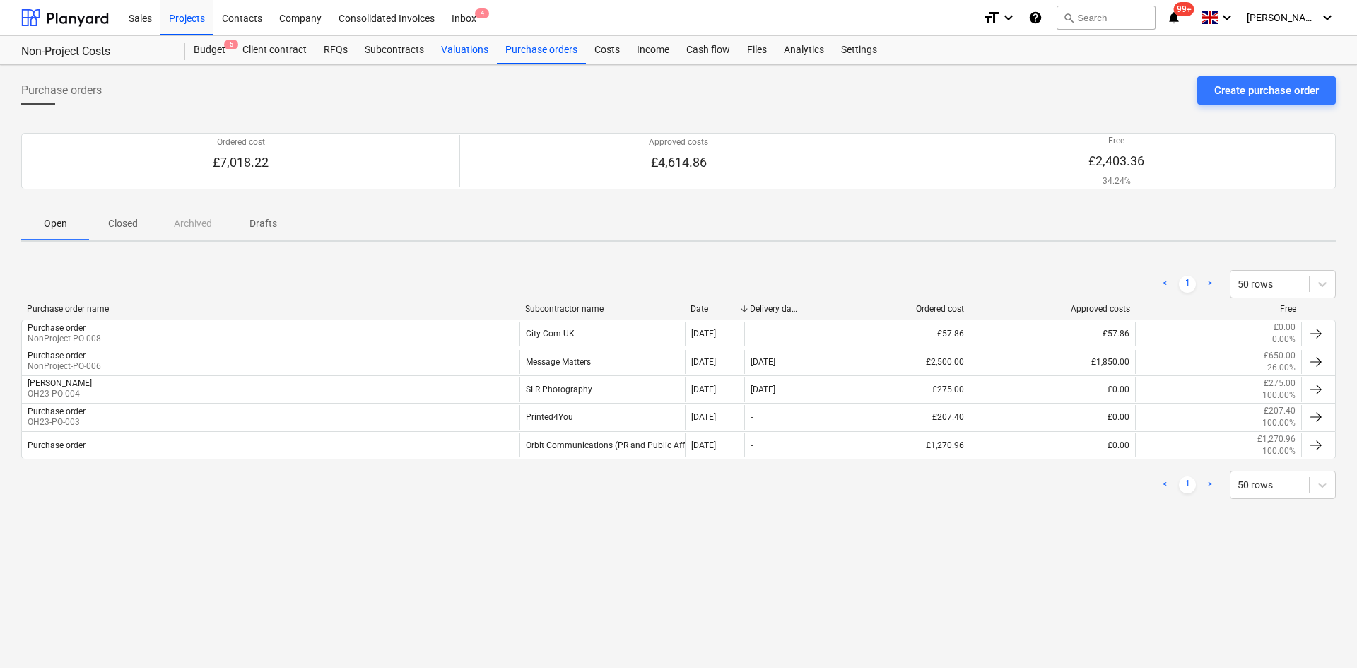
click at [479, 47] on div "Valuations" at bounding box center [465, 50] width 64 height 28
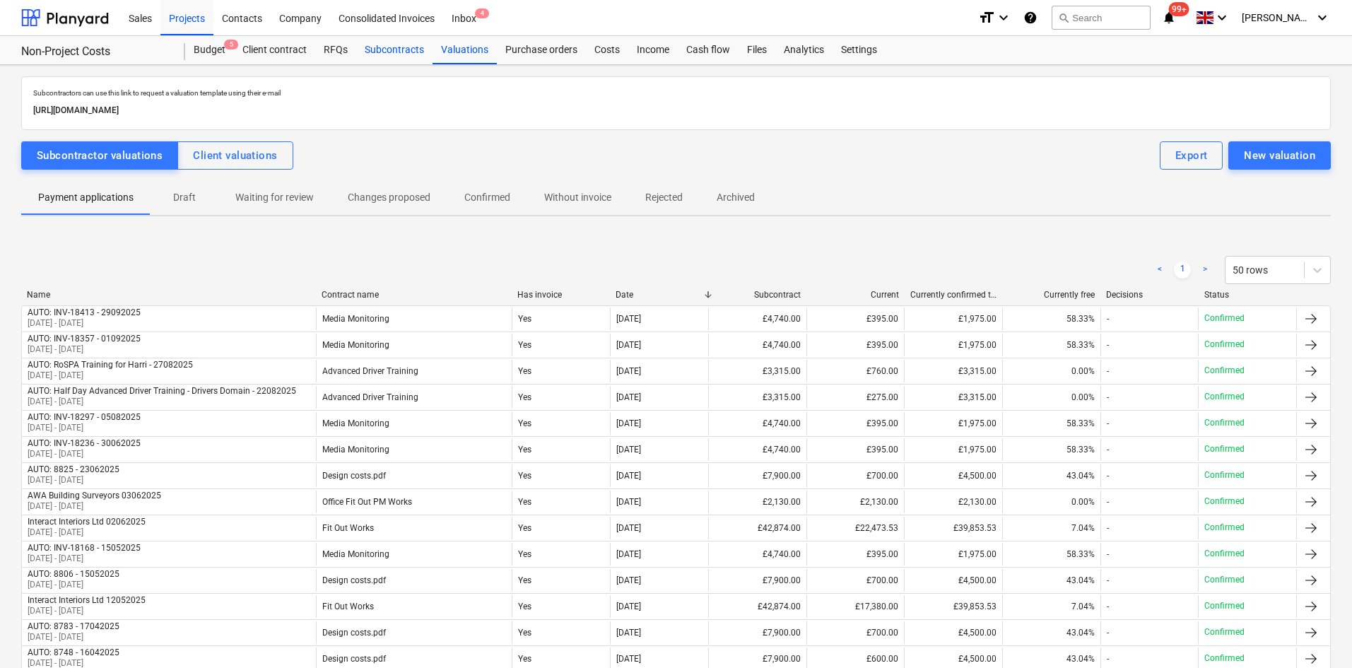
click at [372, 59] on div "Subcontracts" at bounding box center [394, 50] width 76 height 28
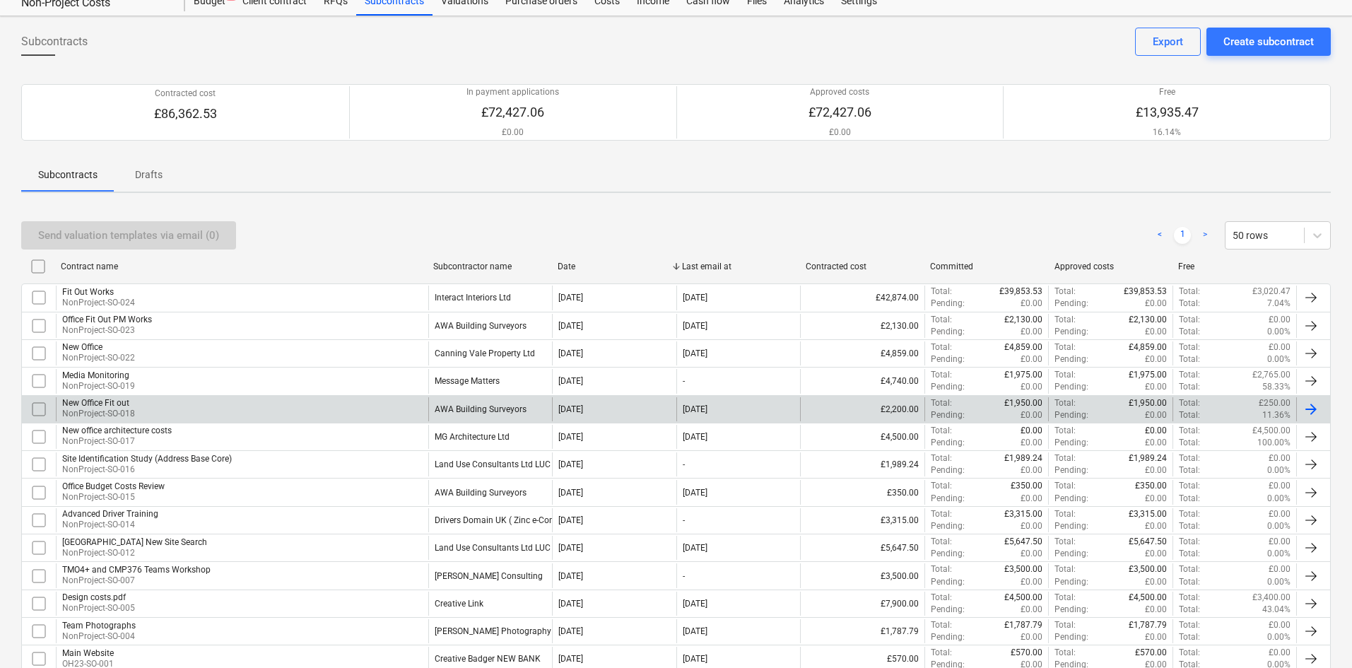
scroll to position [134, 0]
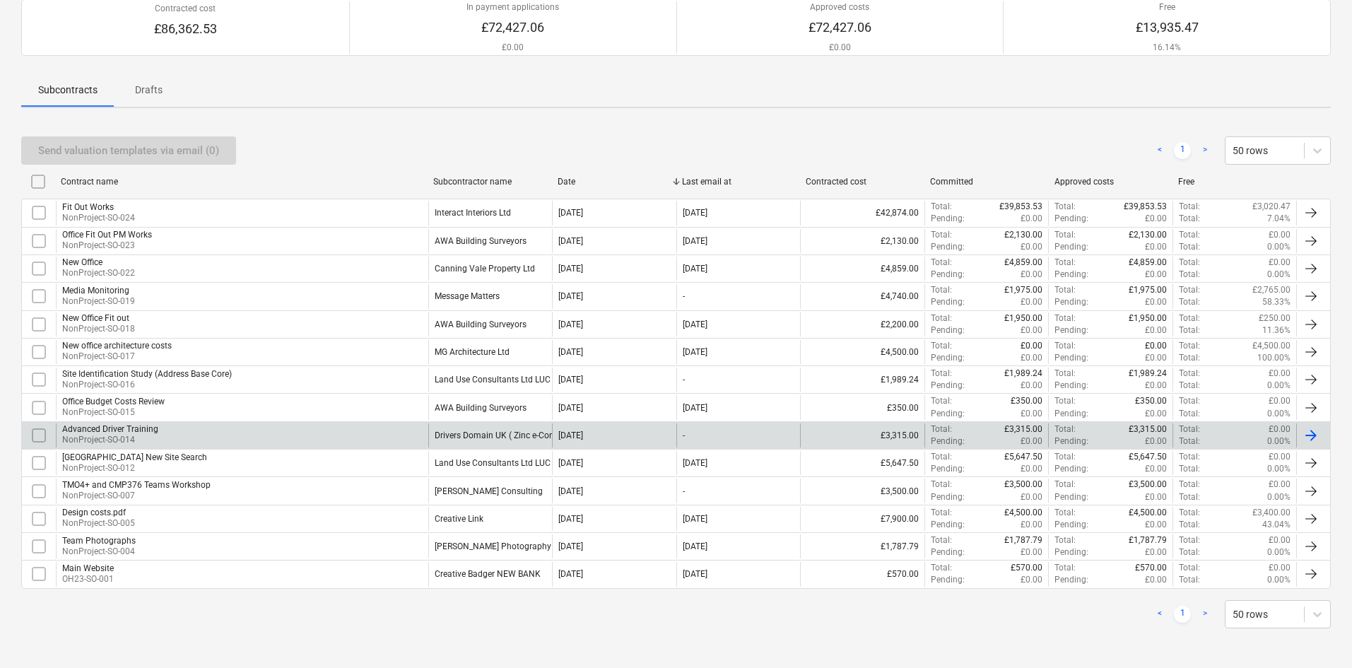
click at [453, 433] on div "Drivers Domain UK ( Zinc e-Consulting Ltd )" at bounding box center [517, 435] width 165 height 10
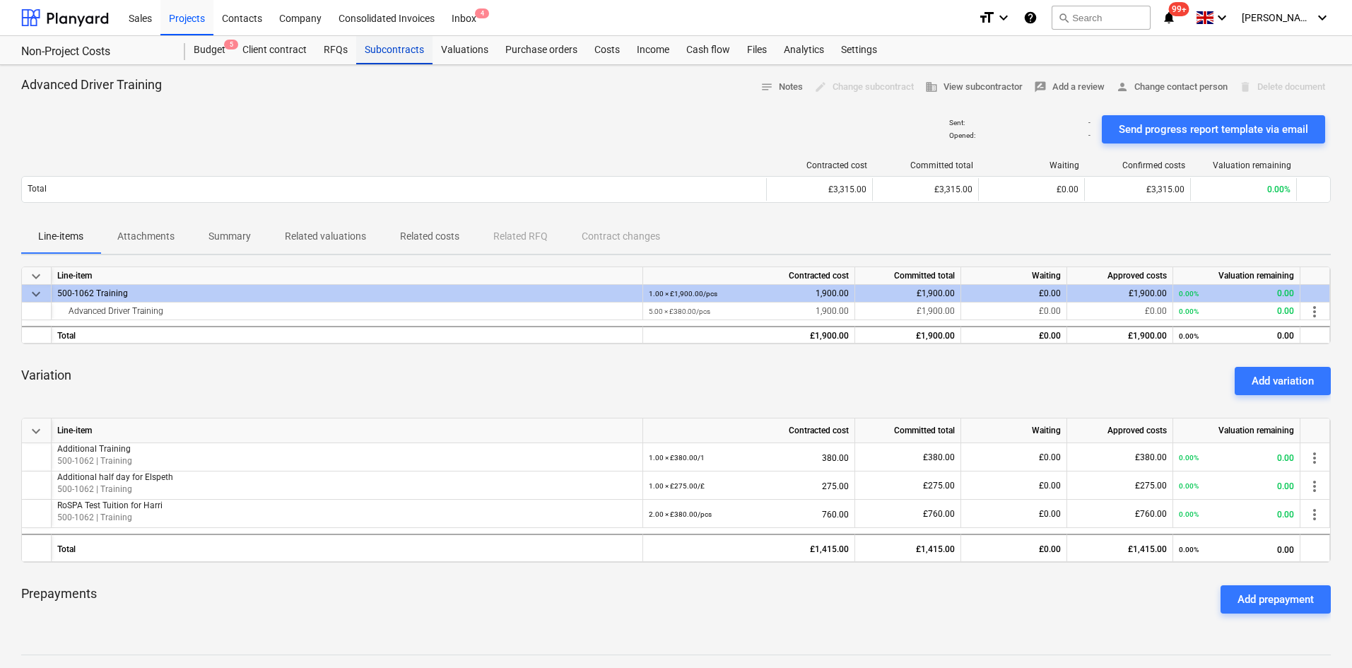
click at [400, 50] on div "Subcontracts" at bounding box center [394, 50] width 76 height 28
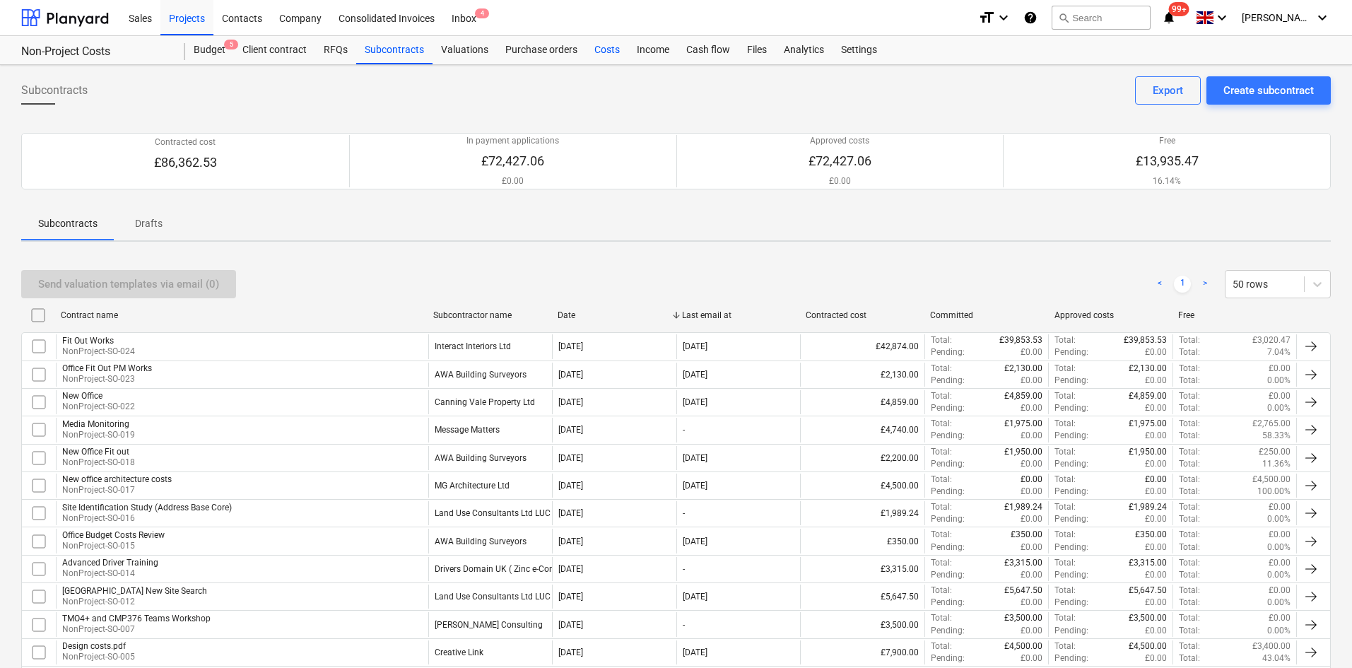
click at [589, 52] on div "Costs" at bounding box center [607, 50] width 42 height 28
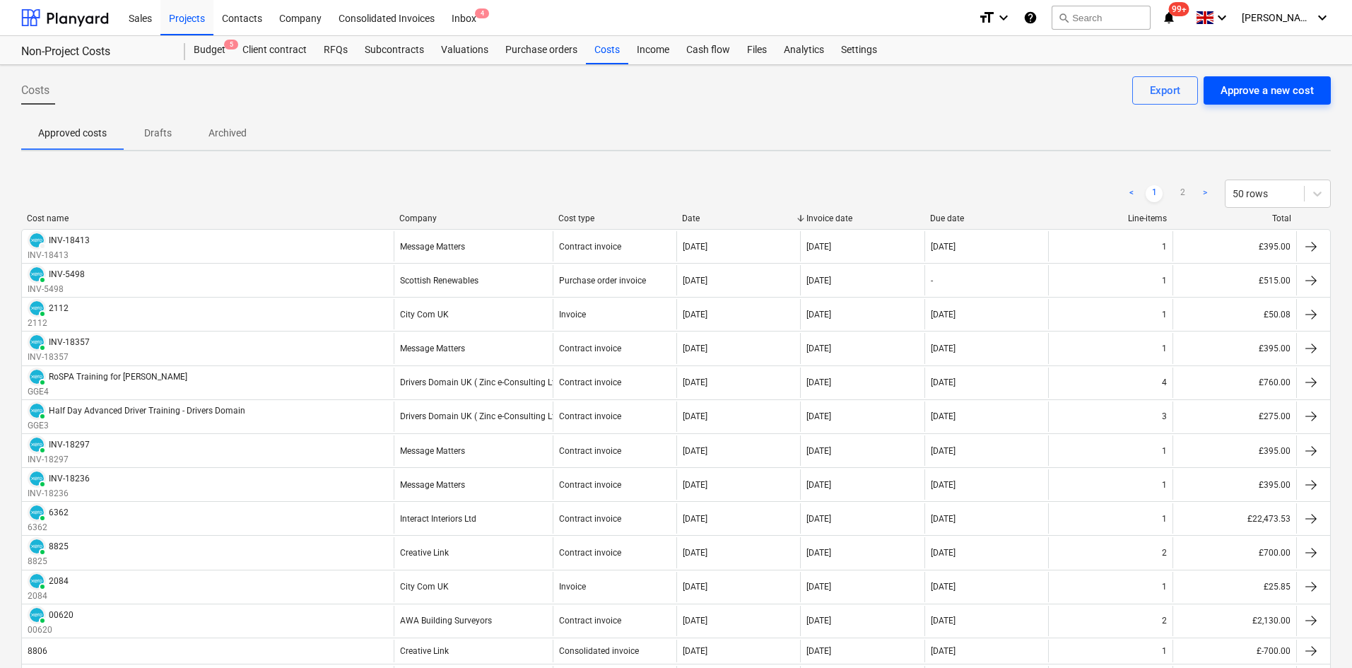
click at [1250, 87] on div "Approve a new cost" at bounding box center [1267, 90] width 93 height 18
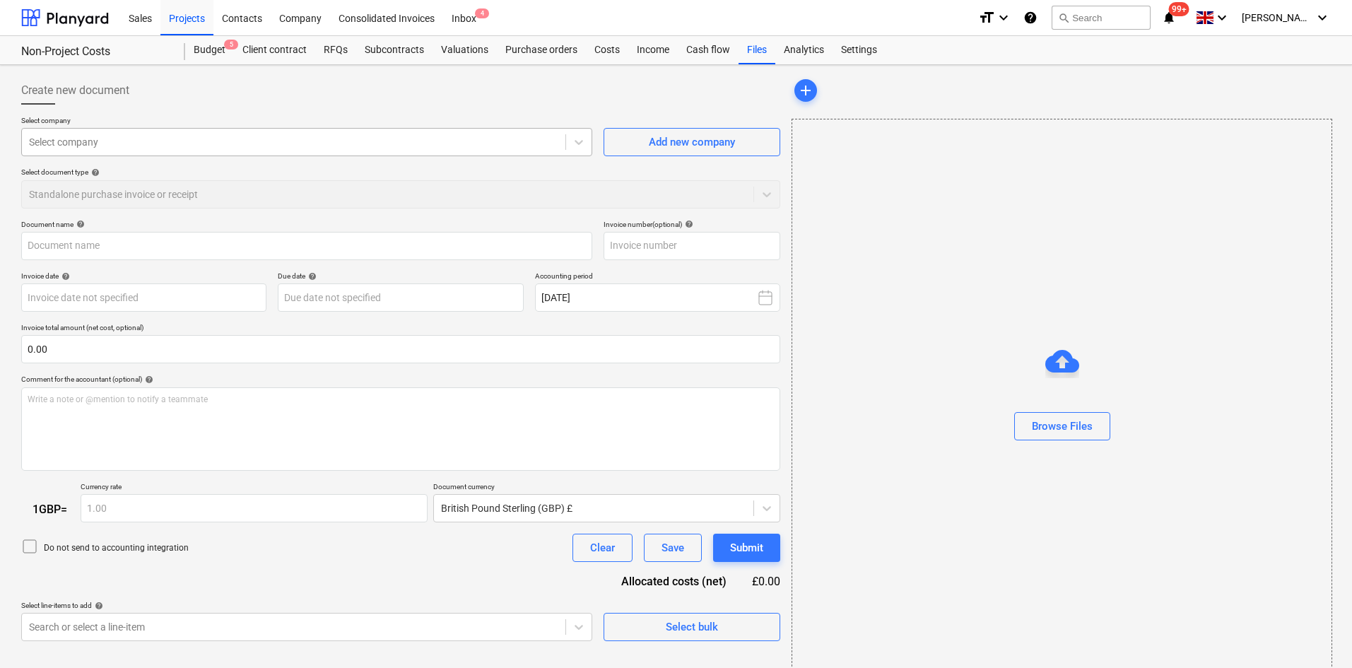
click at [286, 135] on div at bounding box center [293, 142] width 529 height 14
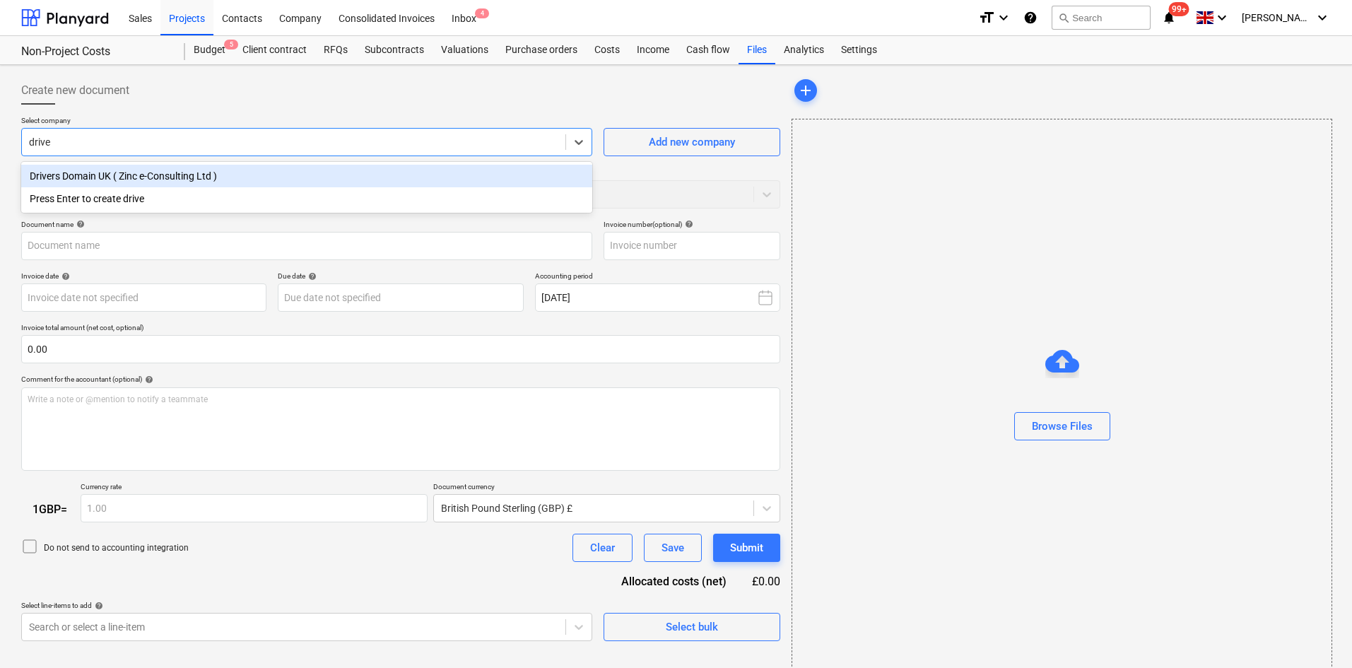
type input "driver"
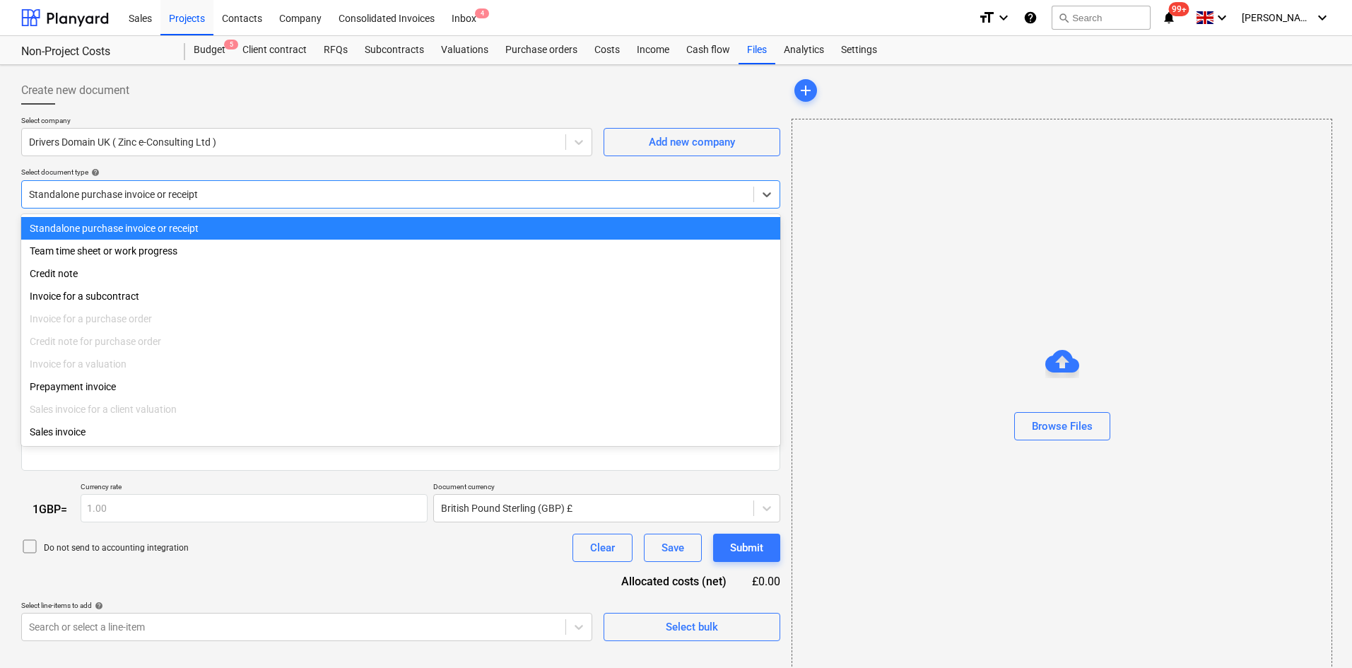
click at [319, 191] on div at bounding box center [387, 194] width 717 height 14
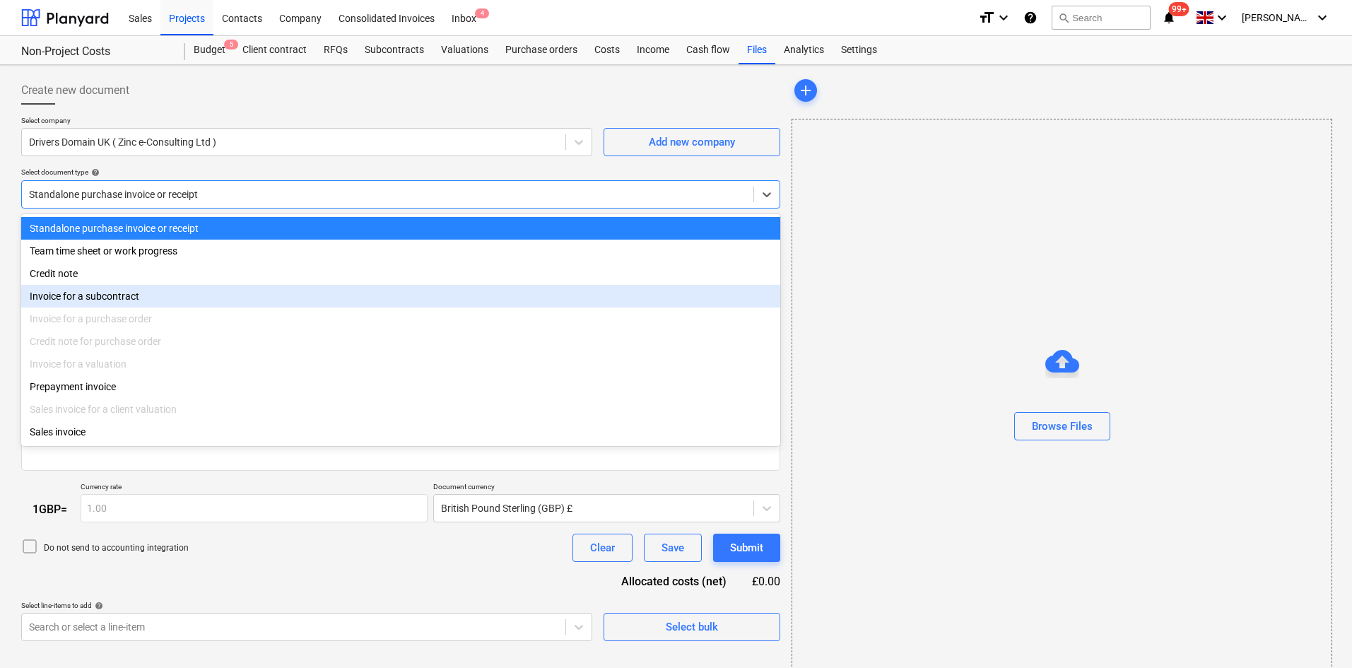
click at [188, 307] on div "Invoice for a subcontract" at bounding box center [400, 296] width 759 height 23
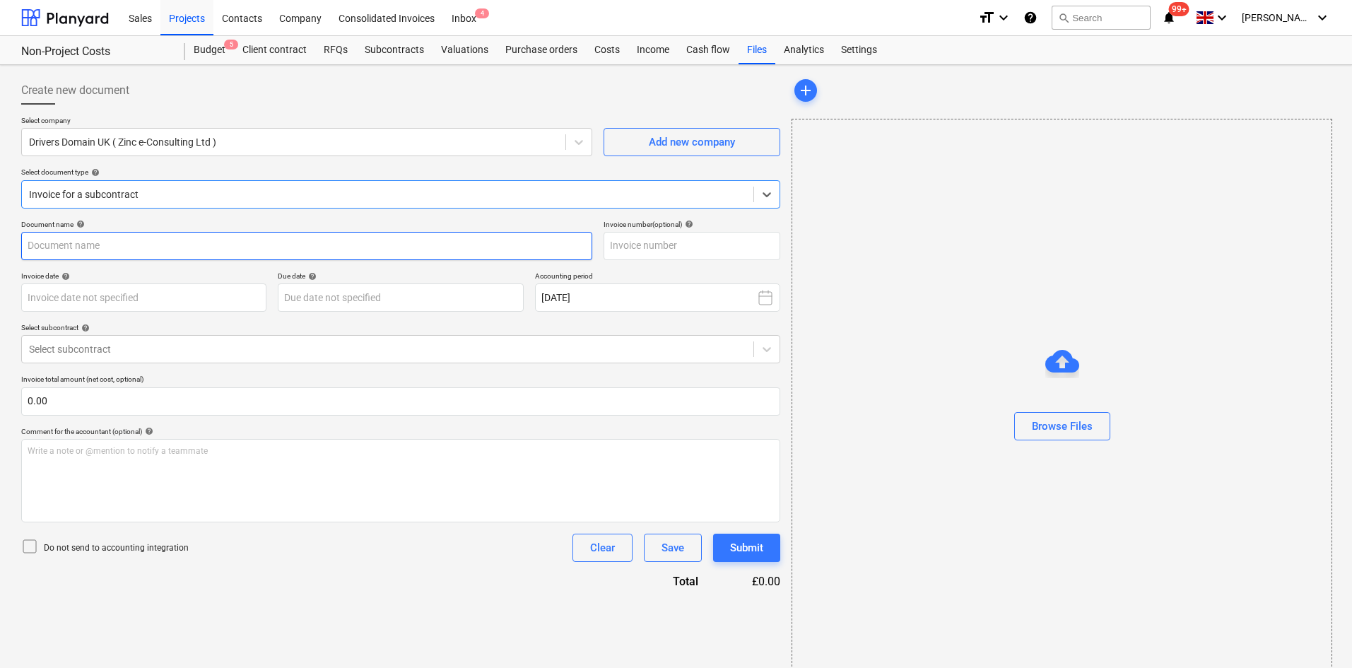
click at [180, 254] on input "text" at bounding box center [306, 246] width 571 height 28
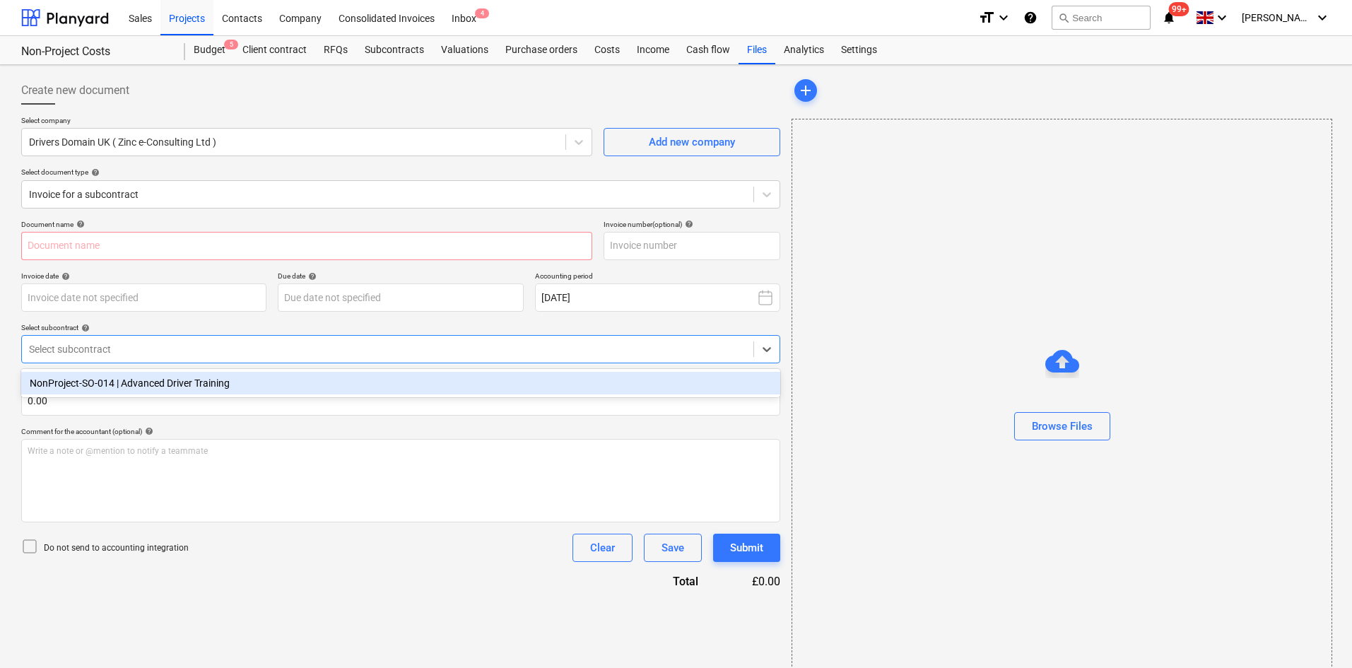
click at [208, 339] on div "Select subcontract" at bounding box center [387, 349] width 731 height 20
click at [216, 393] on div "NonProject-SO-014 | Advanced Driver Training" at bounding box center [400, 383] width 759 height 23
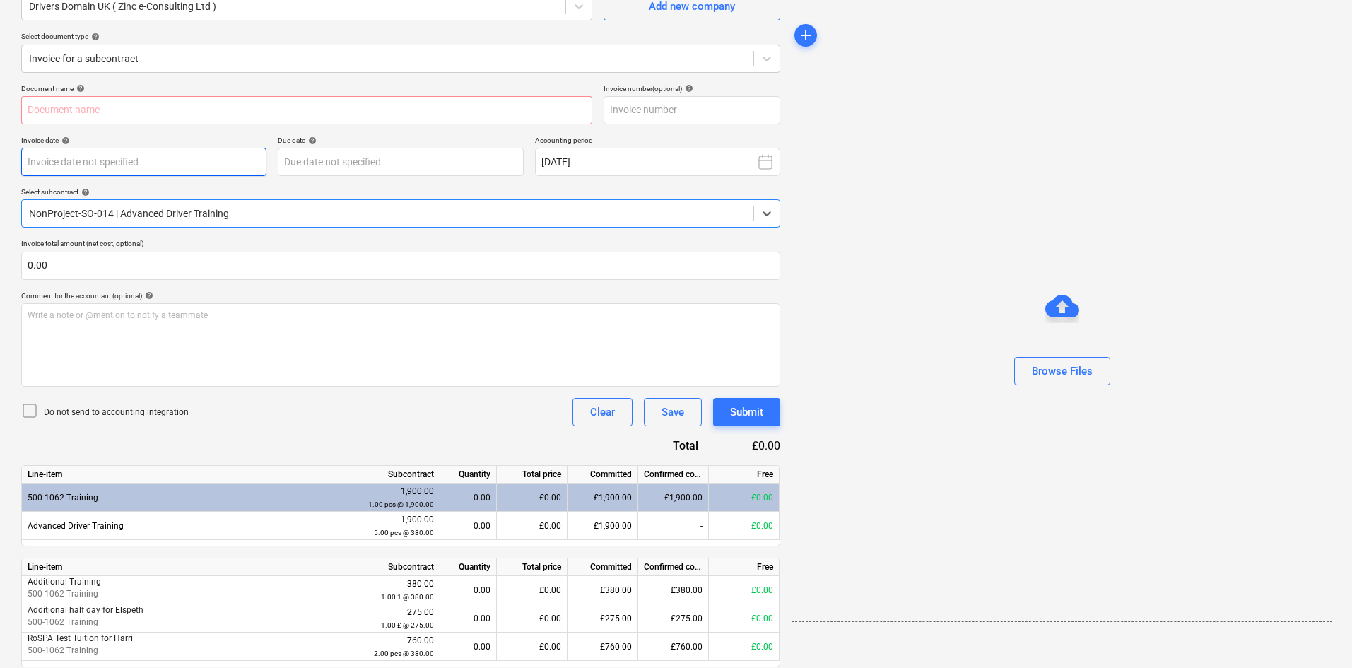
scroll to position [141, 0]
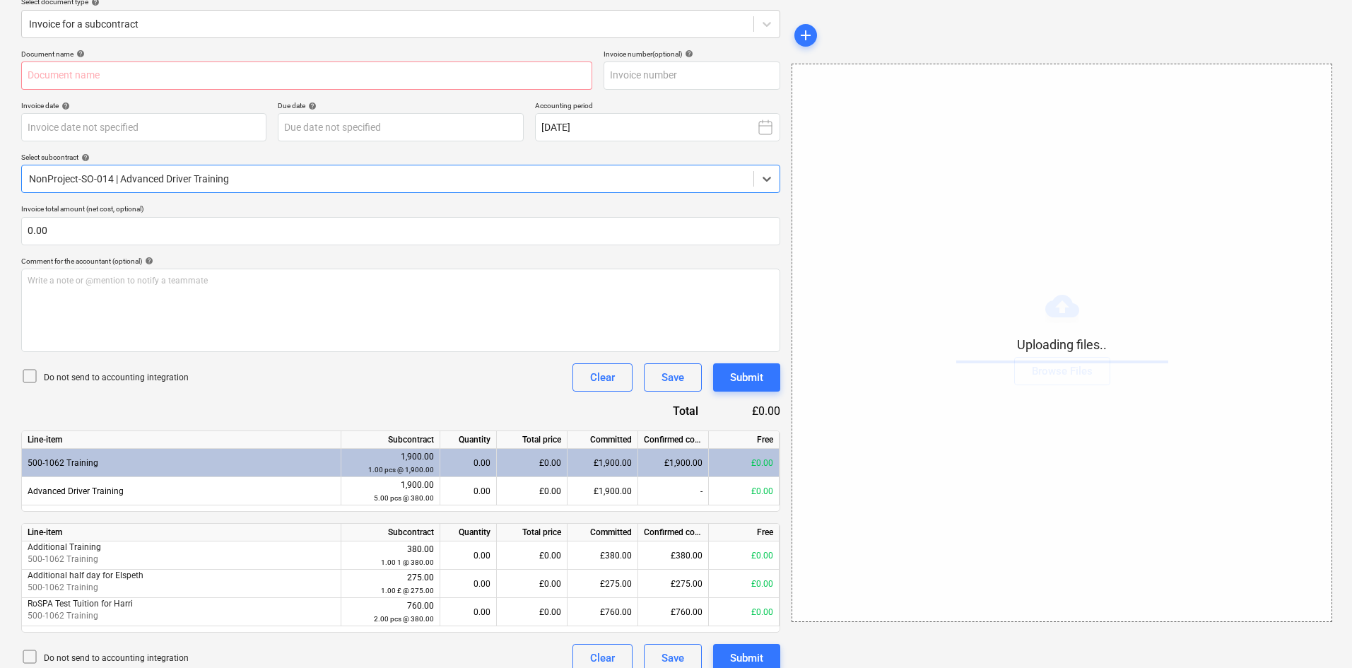
scroll to position [186, 0]
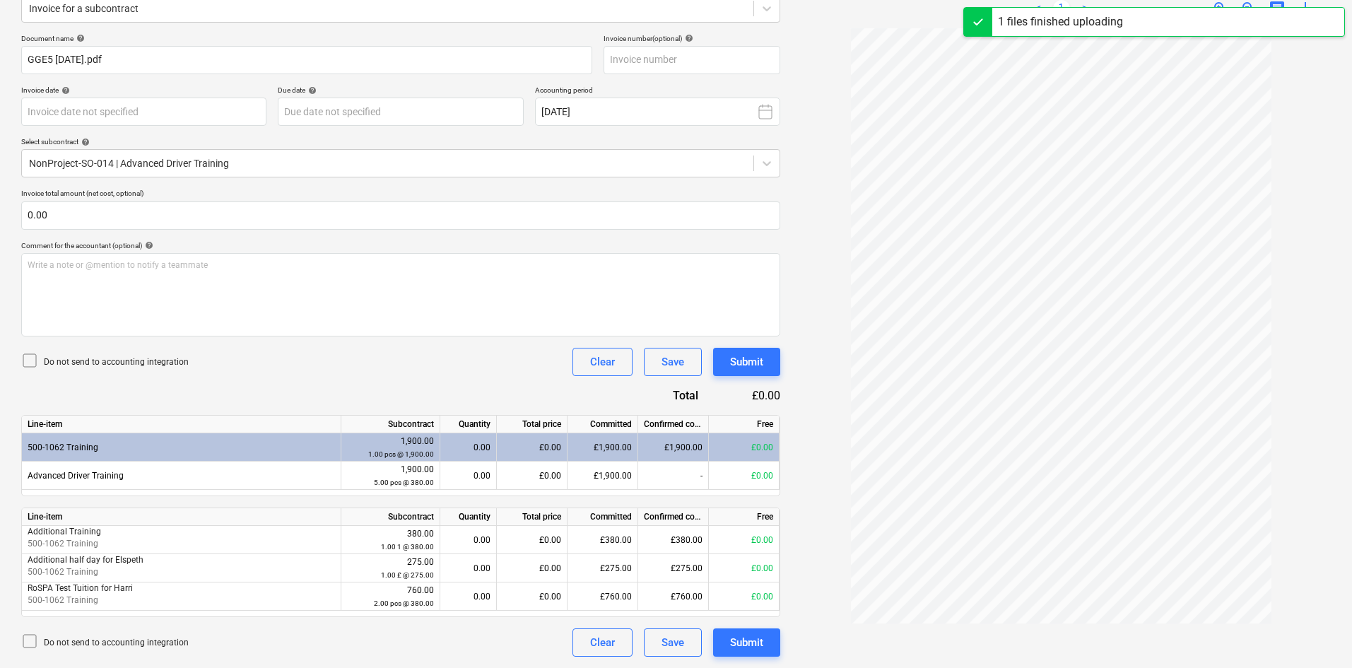
type input "GGE5"
type input "[DATE]"
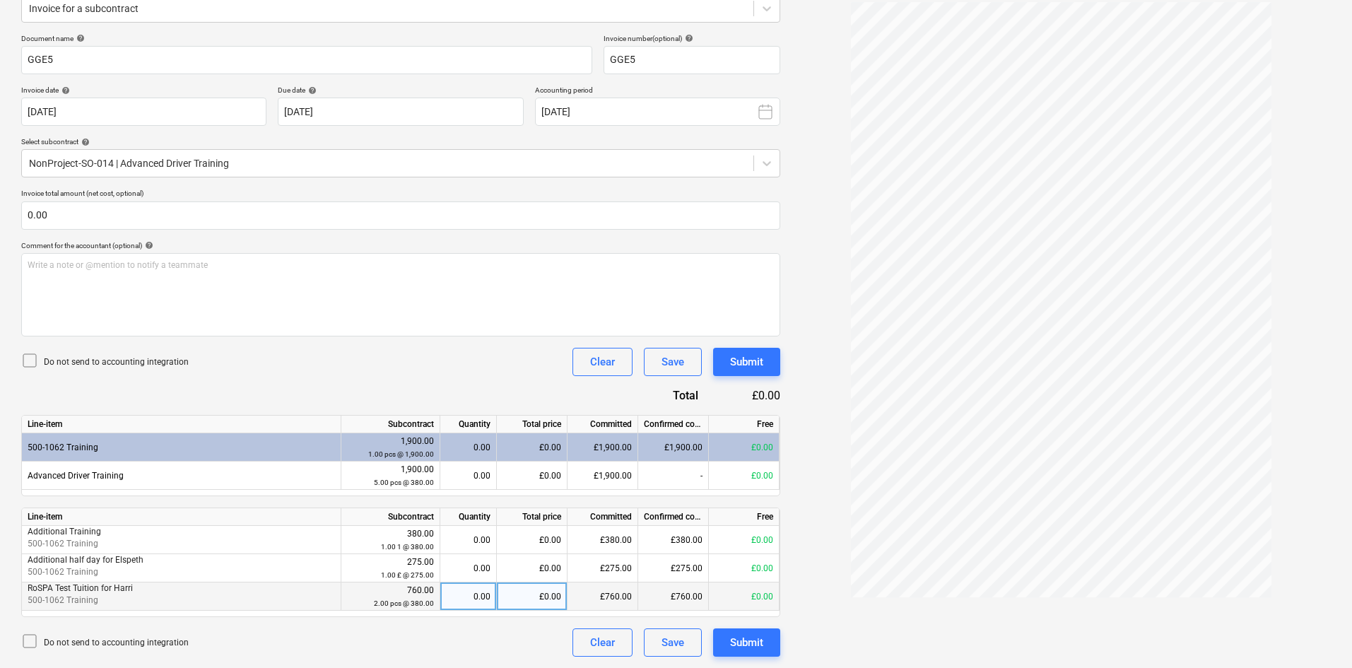
click at [479, 596] on div "0.00" at bounding box center [468, 596] width 45 height 28
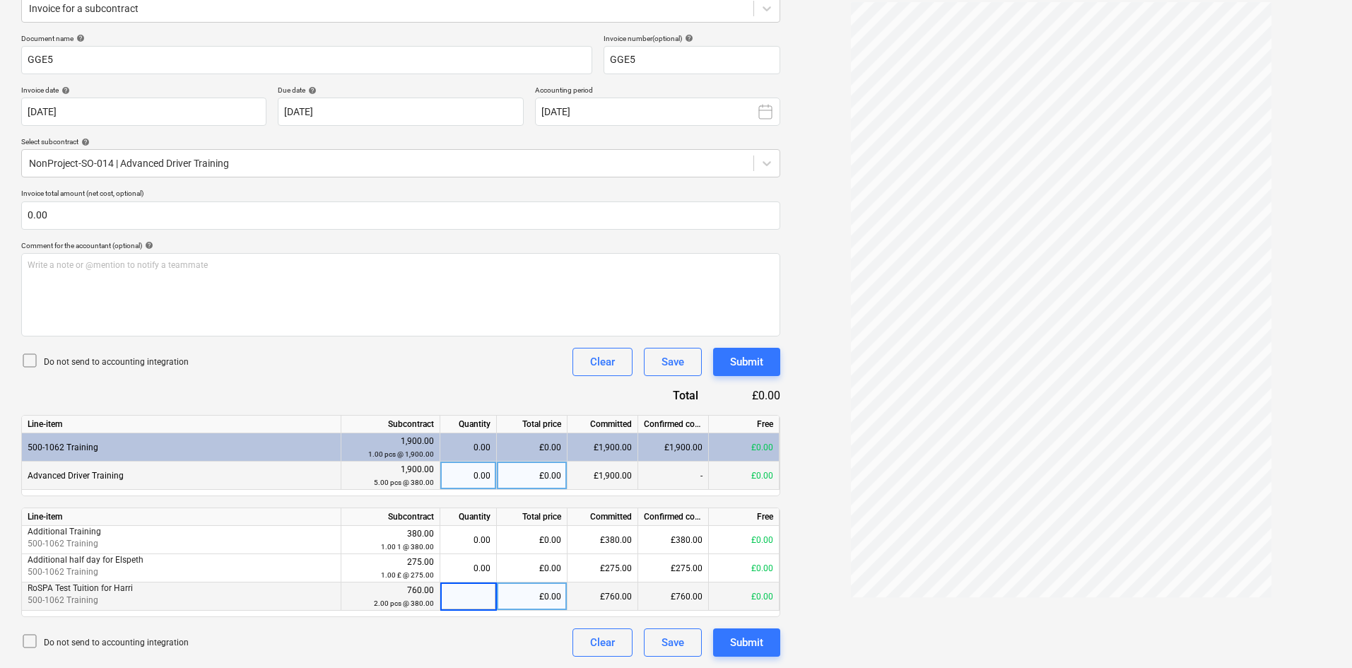
type input "1"
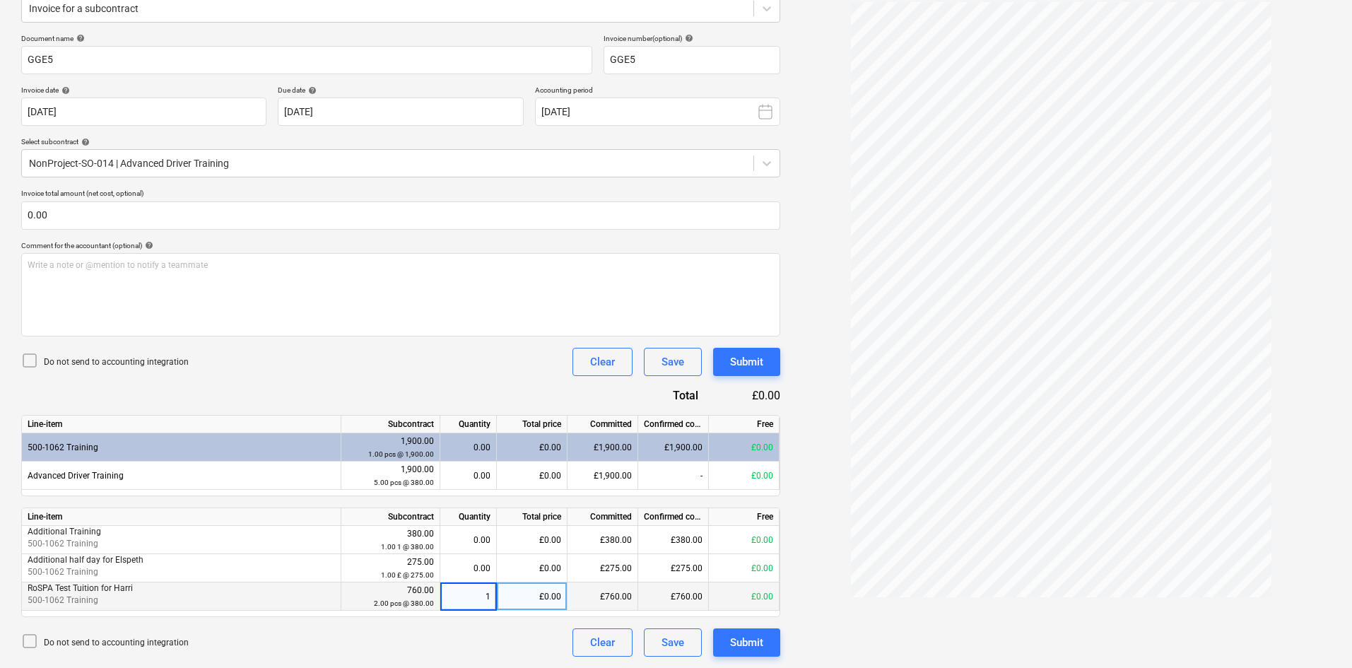
click at [419, 355] on div "Do not send to accounting integration Clear Save Submit" at bounding box center [400, 362] width 759 height 28
click at [481, 597] on div "1.00" at bounding box center [468, 596] width 45 height 28
type input "0"
click at [401, 376] on div "Do not send to accounting integration Clear Save Submit" at bounding box center [400, 362] width 759 height 28
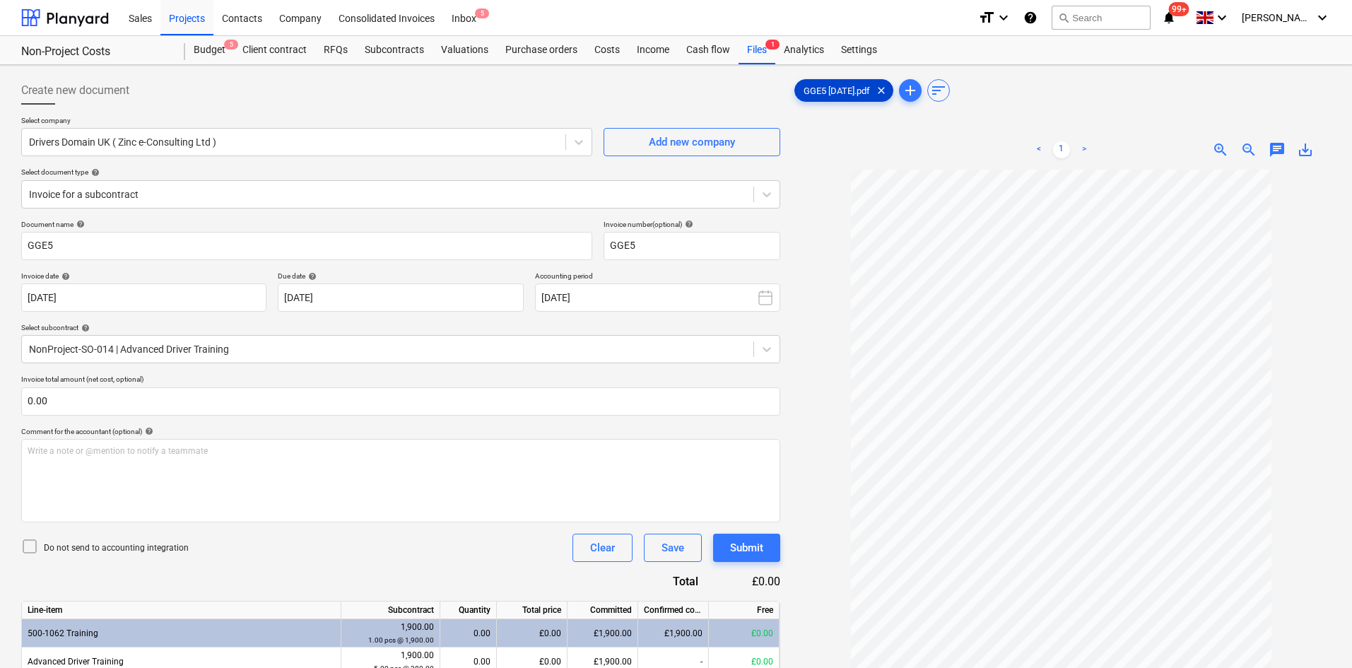
click at [890, 91] on span "clear" at bounding box center [881, 90] width 17 height 17
